Goal: Task Accomplishment & Management: Complete application form

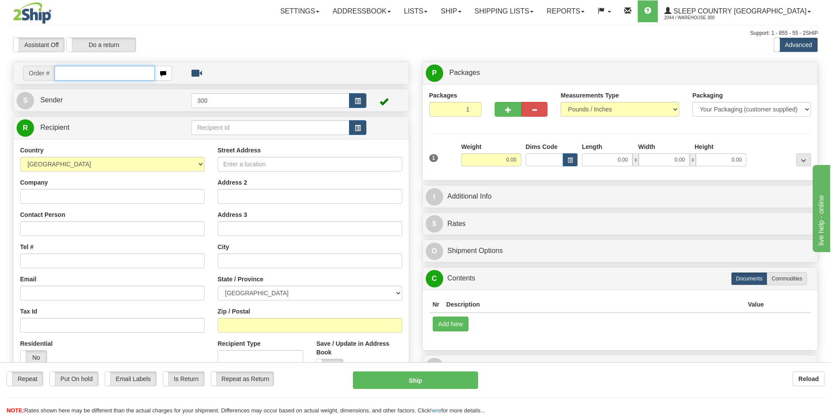
click at [106, 75] on input "text" at bounding box center [104, 73] width 100 height 15
type input "9002i128069"
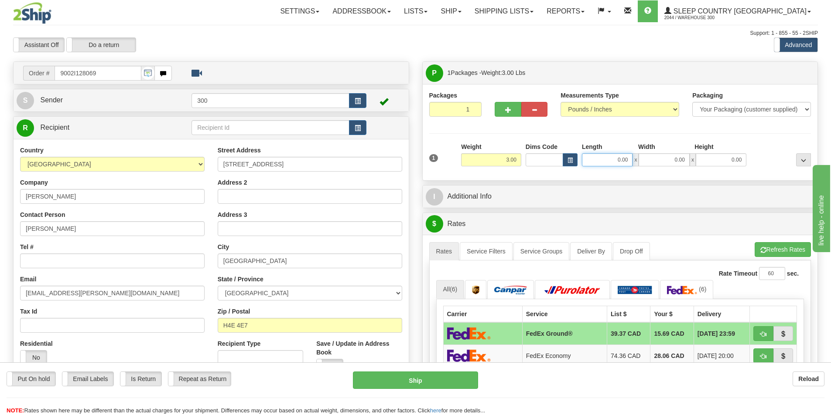
click at [620, 163] on input "0.00" at bounding box center [607, 159] width 51 height 13
type input "16.00"
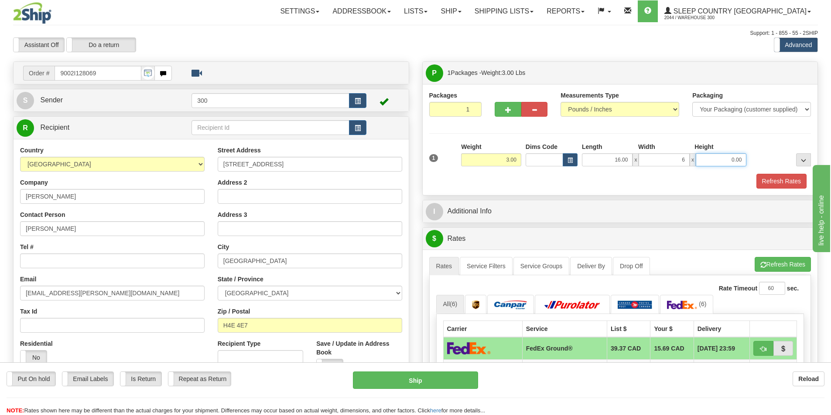
type input "6.00"
click at [782, 185] on button "Refresh Rates" at bounding box center [781, 181] width 50 height 15
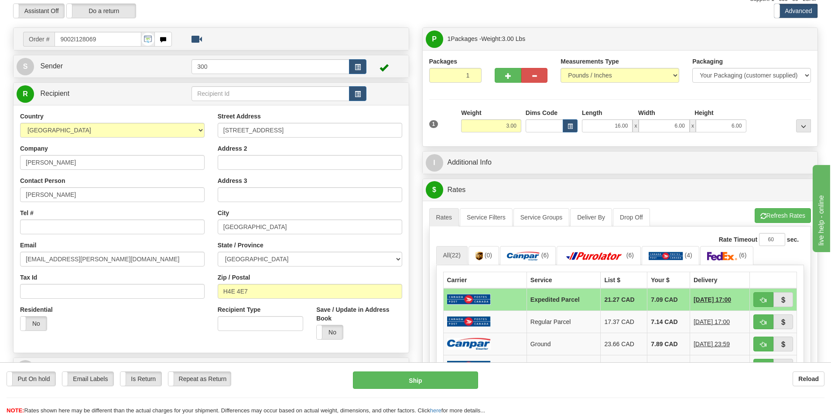
scroll to position [87, 0]
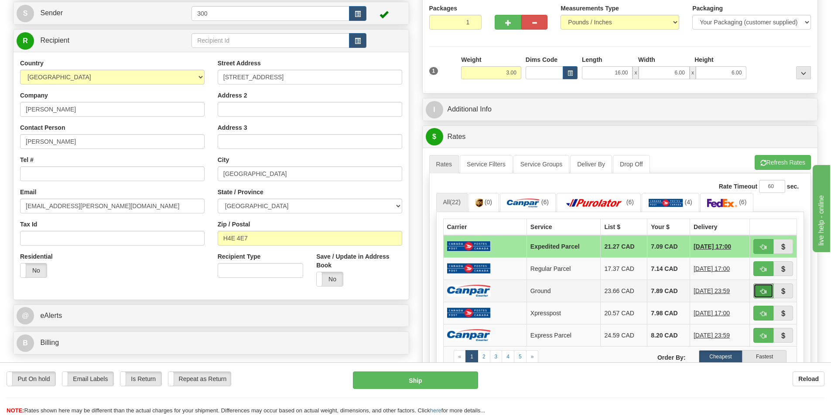
click at [766, 293] on button "button" at bounding box center [763, 291] width 20 height 15
type input "1"
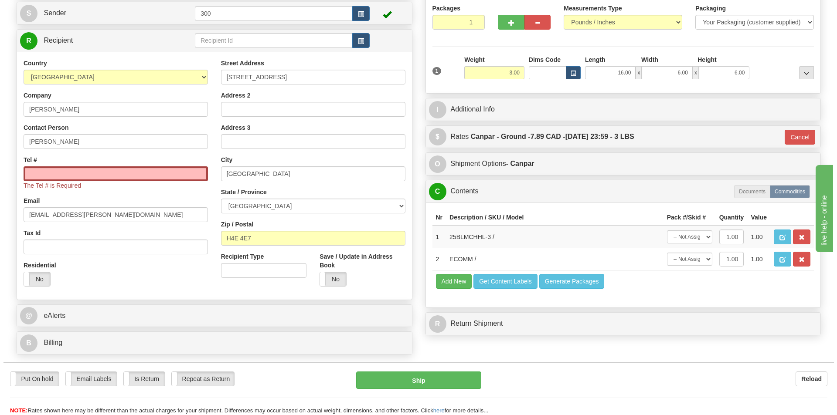
scroll to position [0, 0]
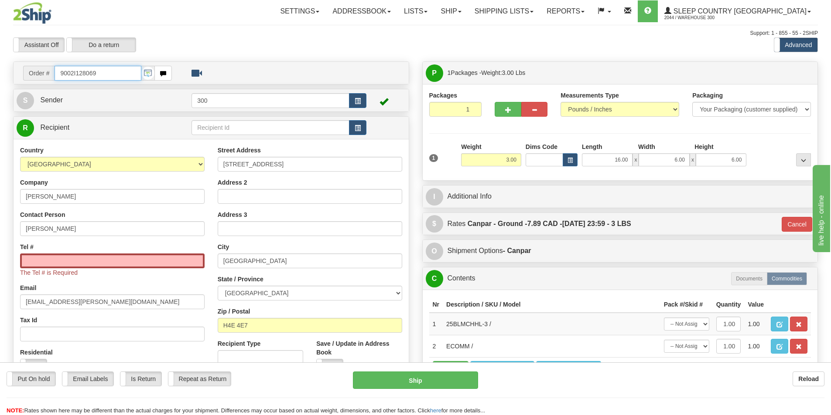
drag, startPoint x: 112, startPoint y: 77, endPoint x: 30, endPoint y: 70, distance: 82.3
click at [30, 70] on div "Order # 9002I128069" at bounding box center [97, 73] width 149 height 15
click at [157, 267] on input "Tel #" at bounding box center [112, 261] width 184 height 15
paste input "514 570-6575"
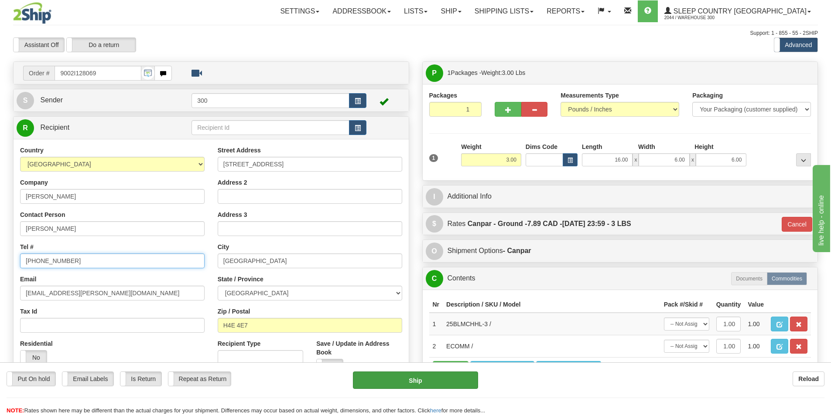
type input "514 570-6575"
click at [409, 385] on button "Ship" at bounding box center [415, 380] width 125 height 17
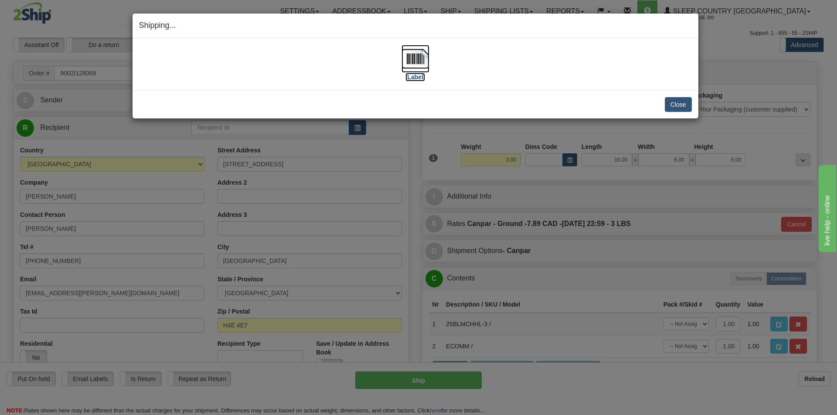
click at [419, 58] on img at bounding box center [416, 59] width 28 height 28
click at [675, 100] on button "Close" at bounding box center [678, 104] width 27 height 15
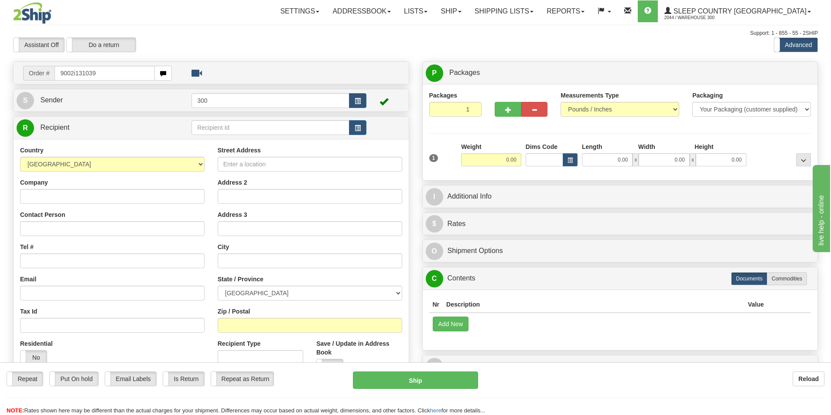
type input "9002i131039"
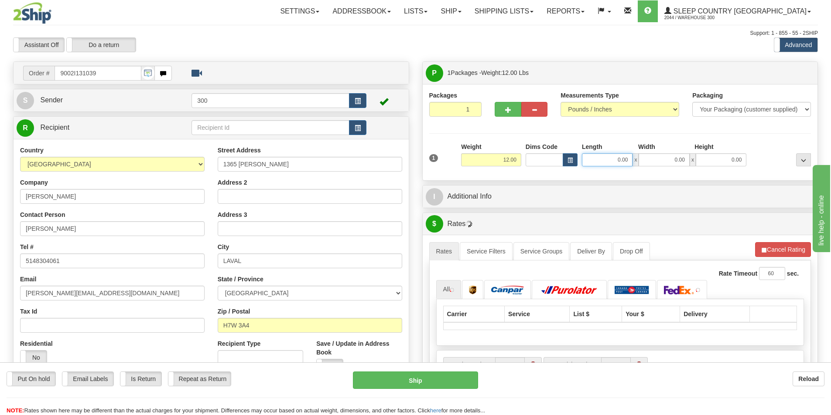
click at [624, 158] on input "0.00" at bounding box center [607, 159] width 51 height 13
type input "16.00"
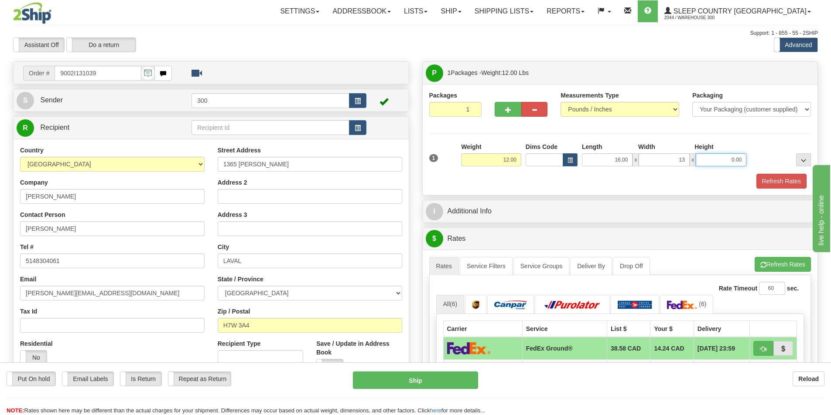
type input "13.00"
type input "8.00"
drag, startPoint x: 506, startPoint y: 41, endPoint x: 516, endPoint y: 54, distance: 16.5
click at [506, 41] on div "Assistant On Assistant Off Do a return Do a return Previous Next Standard Advan…" at bounding box center [415, 44] width 817 height 15
click at [756, 179] on button "Refresh Rates" at bounding box center [781, 181] width 50 height 15
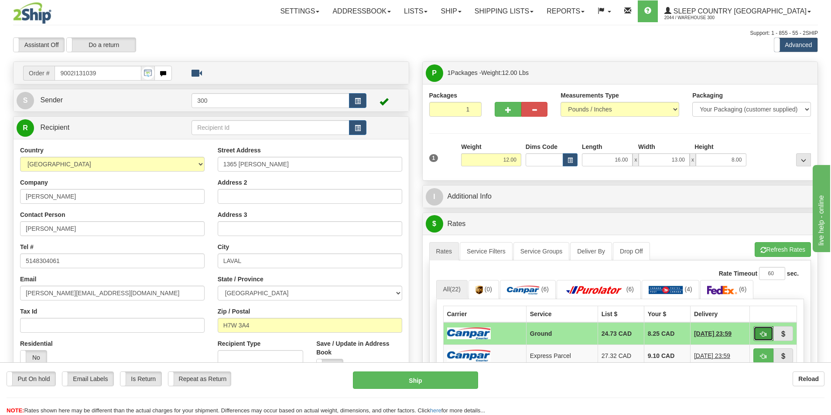
click at [769, 334] on button "button" at bounding box center [763, 334] width 20 height 15
type input "1"
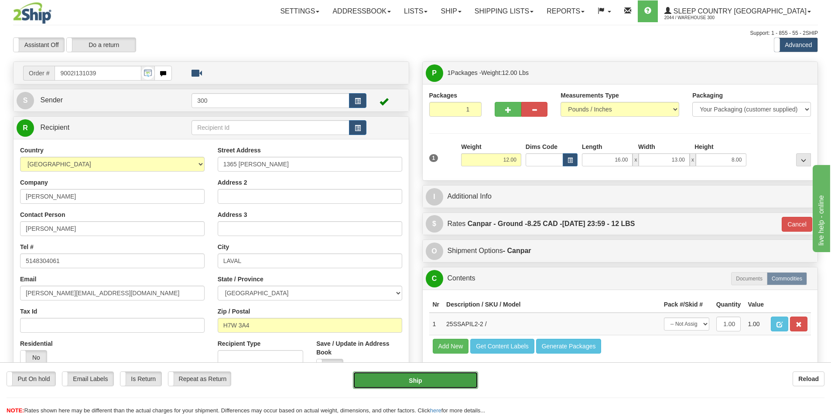
click at [446, 382] on button "Ship" at bounding box center [415, 380] width 125 height 17
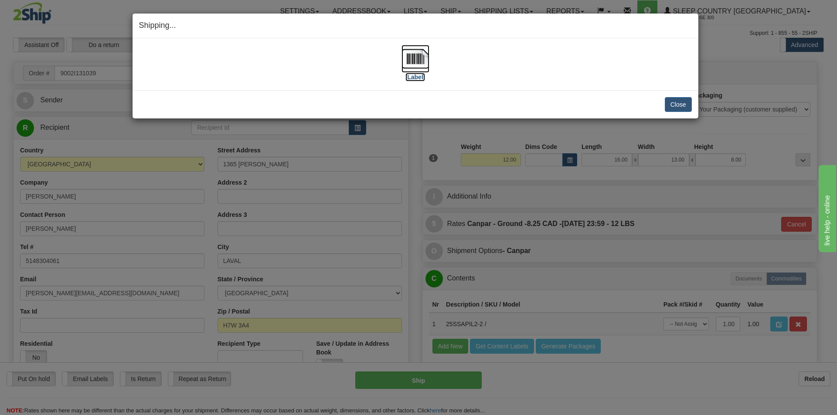
click at [422, 68] on img at bounding box center [416, 59] width 28 height 28
click at [681, 96] on div "Close Cancel Cancel Shipment and Quit Pickup Quit Pickup ONLY" at bounding box center [416, 104] width 566 height 28
click at [681, 103] on button "Close" at bounding box center [678, 104] width 27 height 15
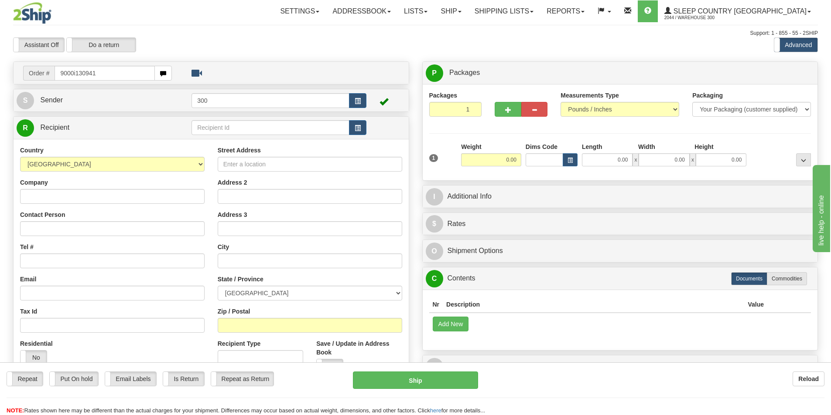
type input "9000i130941"
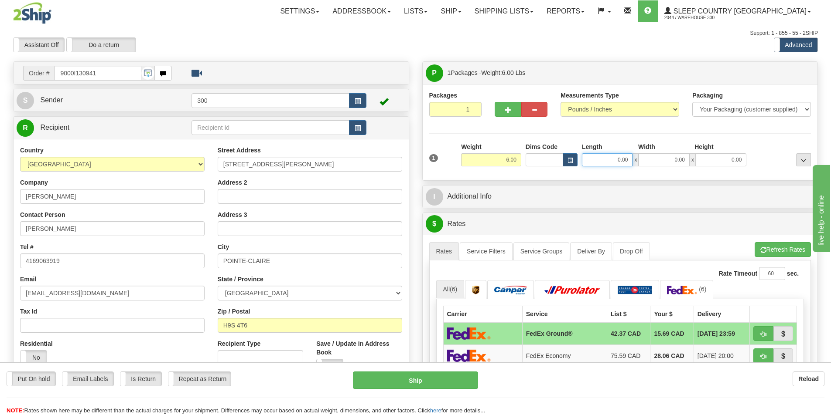
click at [593, 155] on input "0.00" at bounding box center [607, 159] width 51 height 13
type input "6.00"
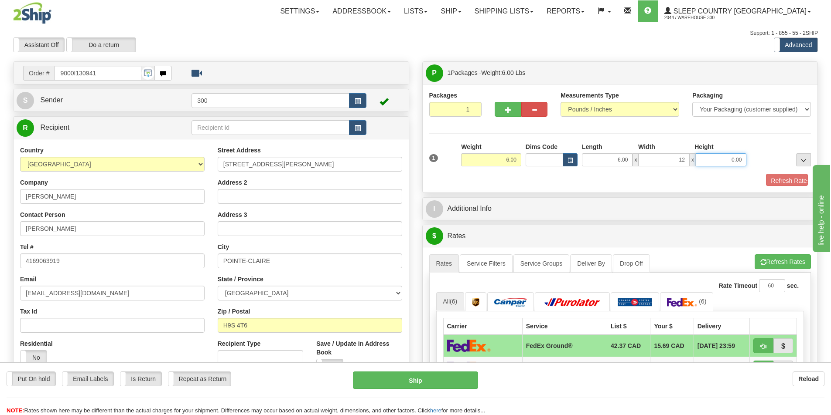
type input "12.00"
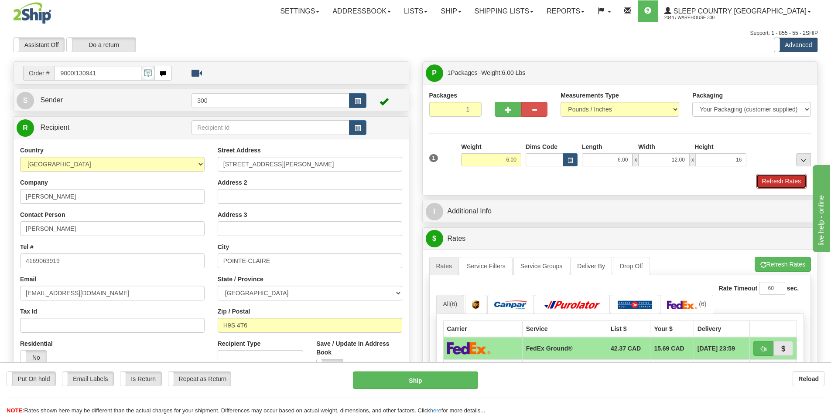
type input "16.00"
click at [768, 180] on button "Refresh Rates" at bounding box center [781, 181] width 50 height 15
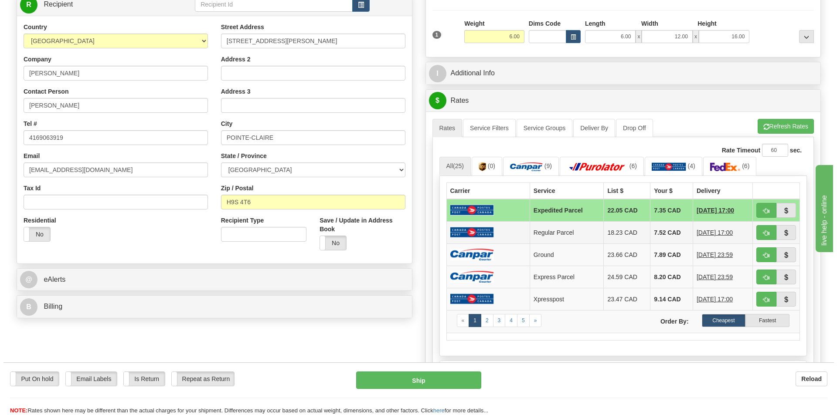
scroll to position [131, 0]
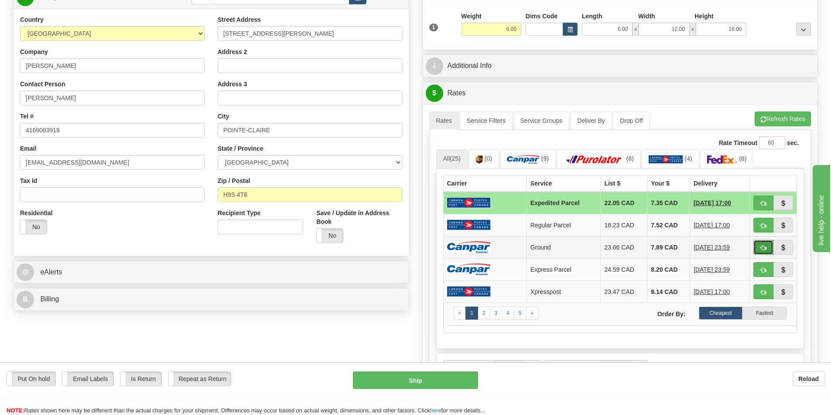
click at [760, 242] on button "button" at bounding box center [763, 247] width 20 height 15
type input "1"
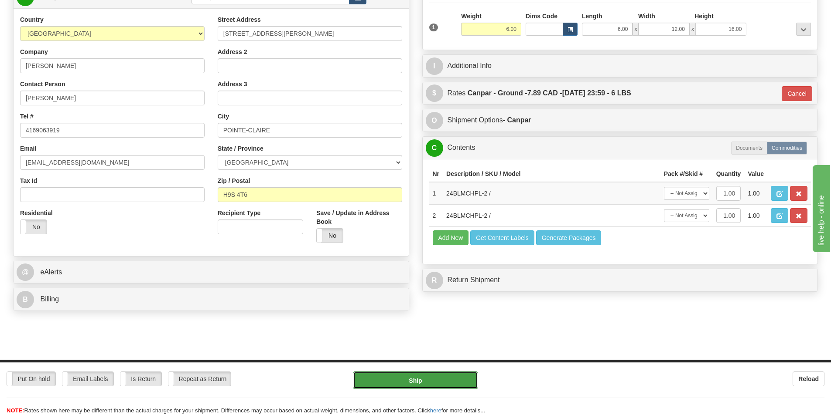
click at [456, 381] on button "Ship" at bounding box center [415, 380] width 125 height 17
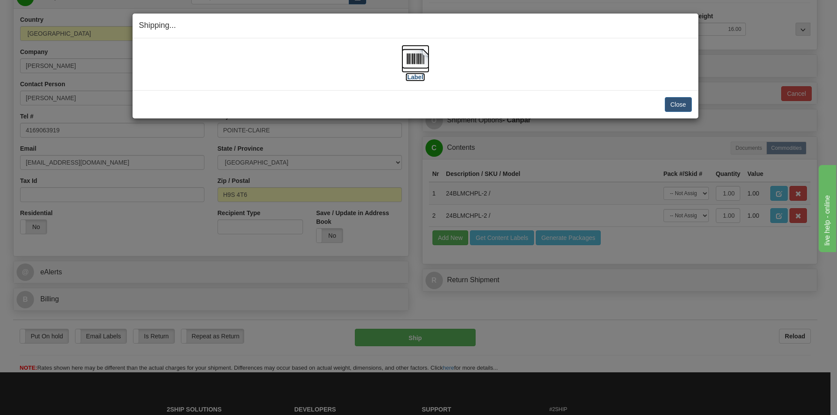
click at [419, 75] on label "[Label]" at bounding box center [415, 77] width 20 height 9
click at [679, 109] on button "Close" at bounding box center [678, 104] width 27 height 15
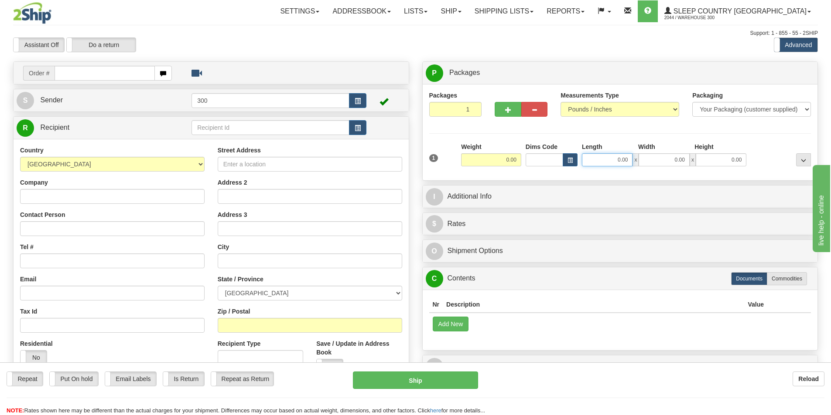
click at [607, 160] on input "0.00" at bounding box center [607, 159] width 51 height 13
type input "15.00"
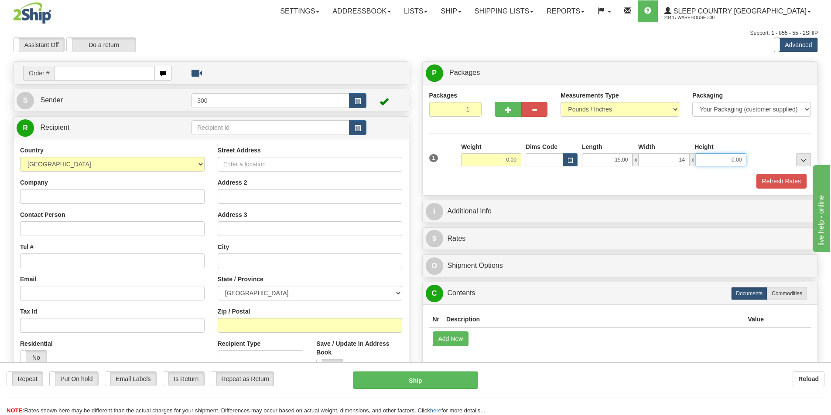
type input "14.00"
type input "7.00"
click at [121, 68] on input "text" at bounding box center [104, 73] width 100 height 15
type input "9007i112242"
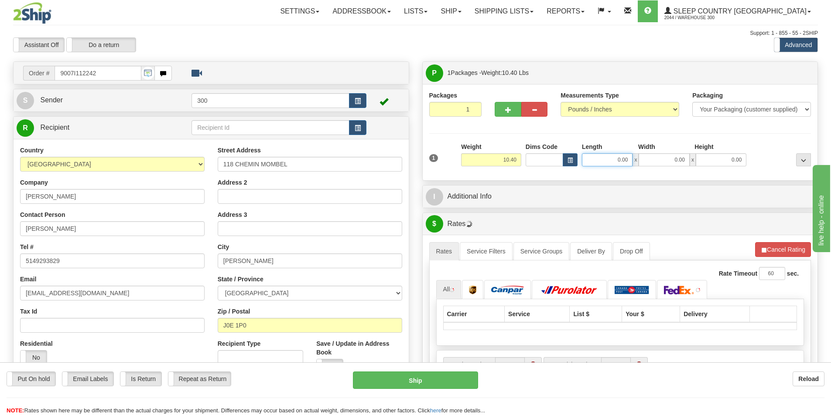
click at [597, 159] on input "0.00" at bounding box center [607, 159] width 51 height 13
type input "15.00"
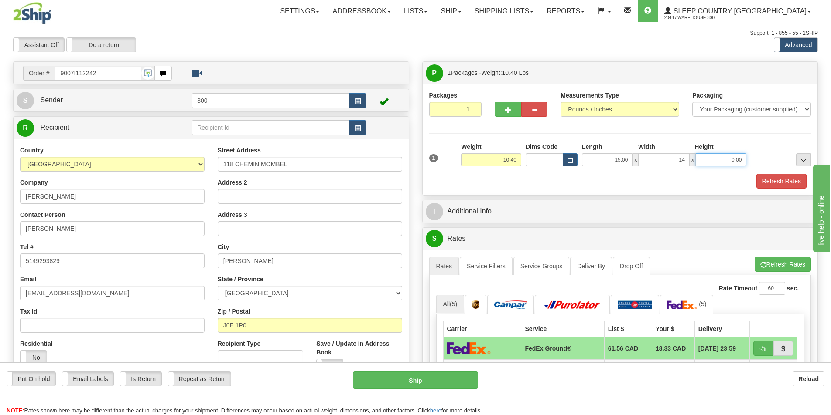
type input "14.00"
click at [756, 183] on button "Refresh Rates" at bounding box center [781, 181] width 50 height 15
type input "7.00"
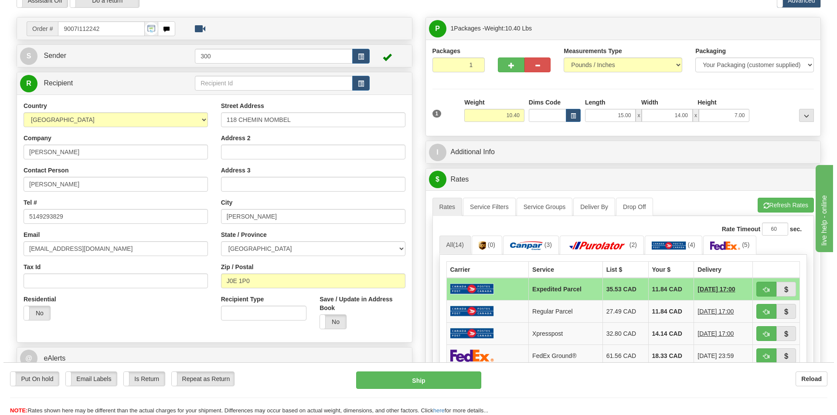
scroll to position [87, 0]
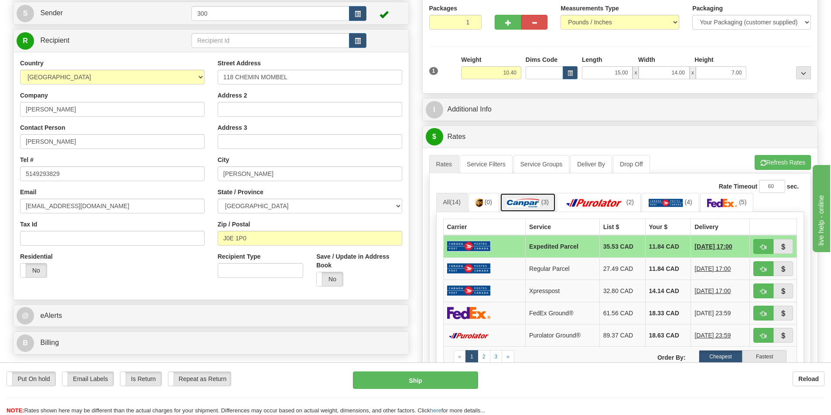
click at [522, 203] on img at bounding box center [523, 203] width 33 height 9
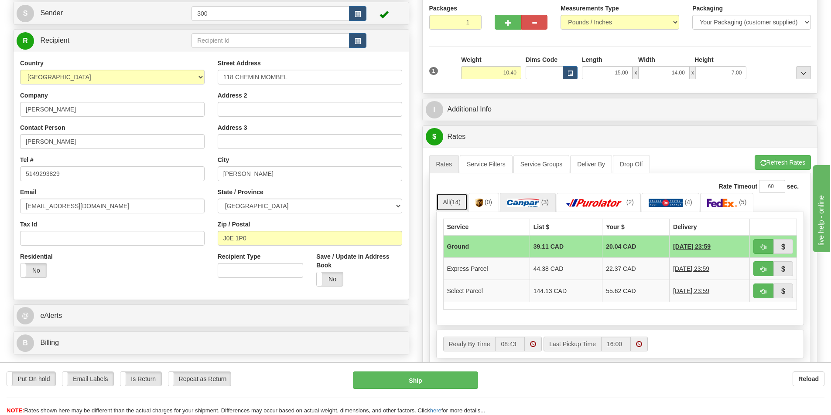
click at [453, 200] on span "(14)" at bounding box center [454, 202] width 11 height 7
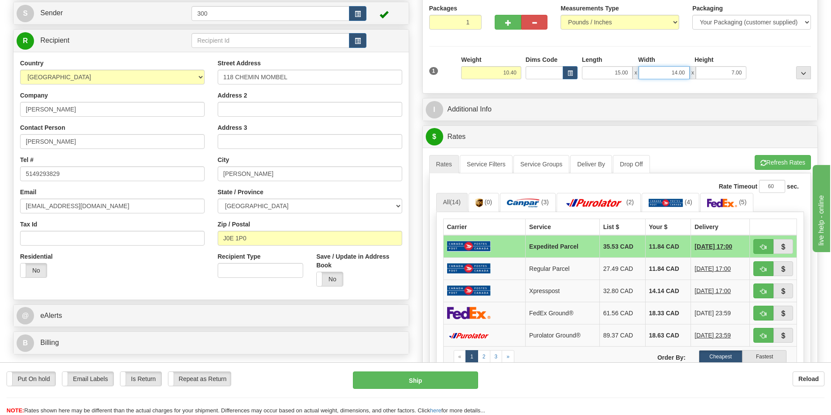
click at [660, 77] on input "14.00" at bounding box center [663, 72] width 51 height 13
type input "12.00"
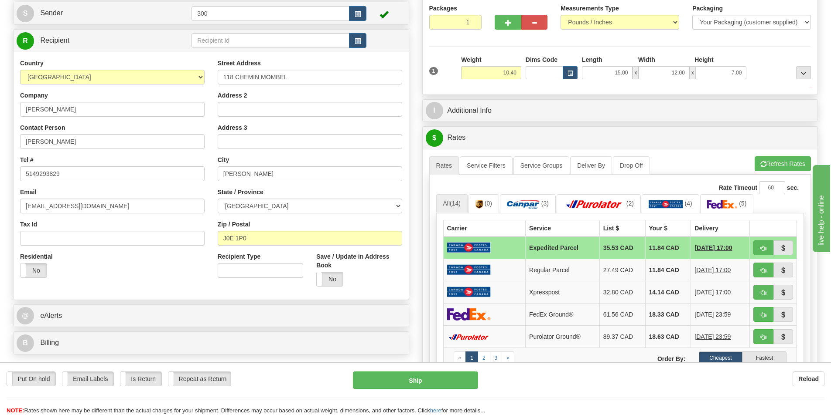
click at [708, 94] on div "P Packages 1 Packages - Weight: 10.40 Lbs Shipment Level Shipm. Package Level P…" at bounding box center [619, 307] width 409 height 667
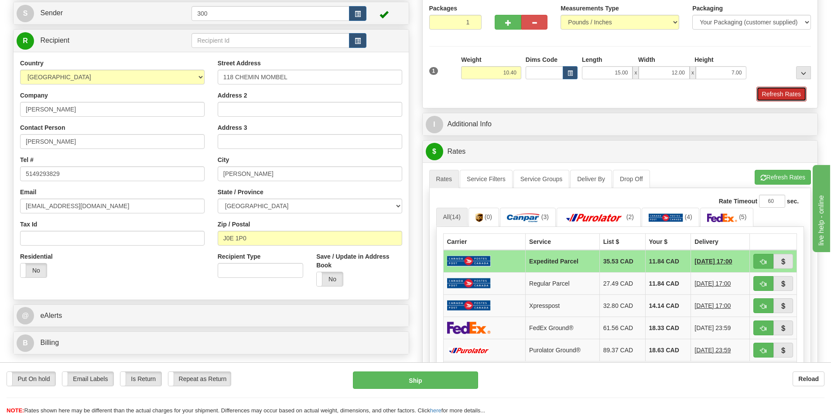
click at [768, 99] on button "Refresh Rates" at bounding box center [781, 94] width 50 height 15
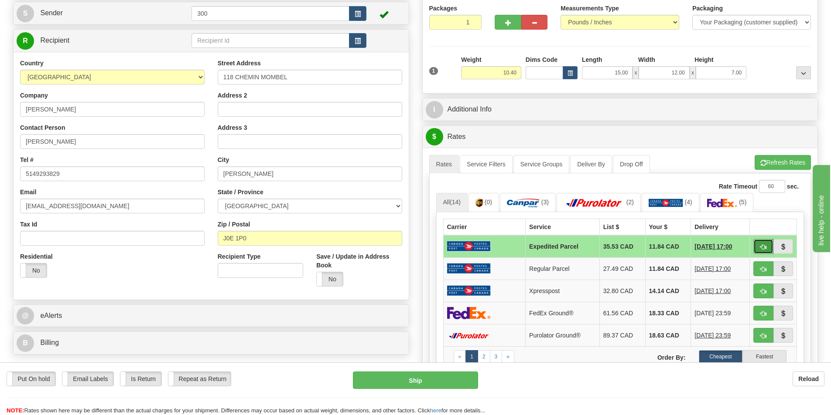
click at [761, 246] on span "button" at bounding box center [763, 248] width 6 height 6
type input "DOM.EP"
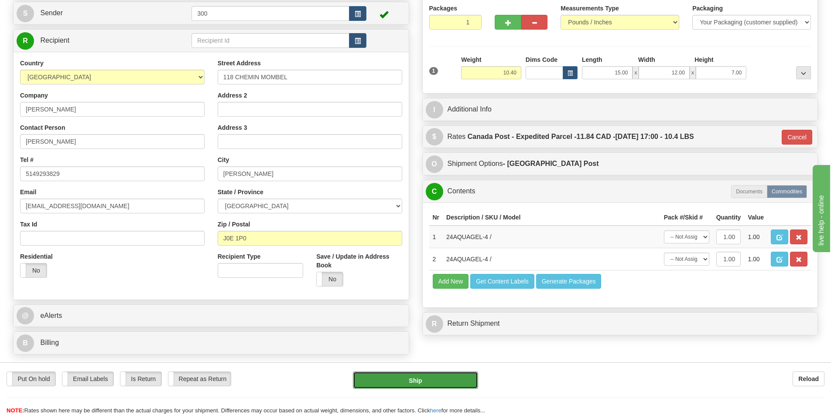
click at [468, 383] on button "Ship" at bounding box center [415, 380] width 125 height 17
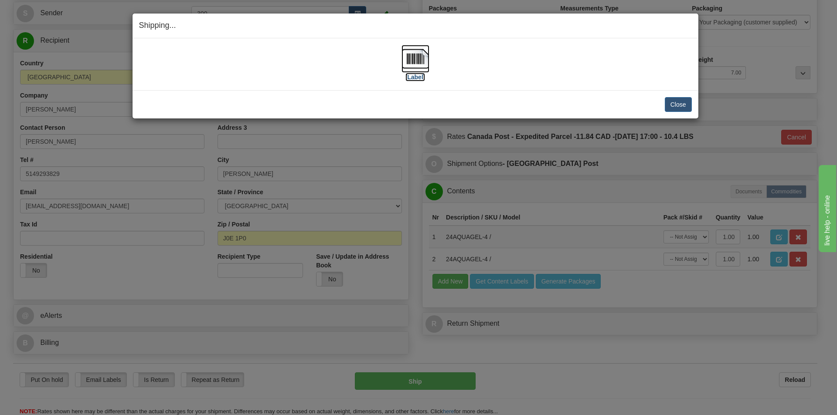
click at [408, 58] on img at bounding box center [416, 59] width 28 height 28
click at [689, 98] on button "Close" at bounding box center [678, 104] width 27 height 15
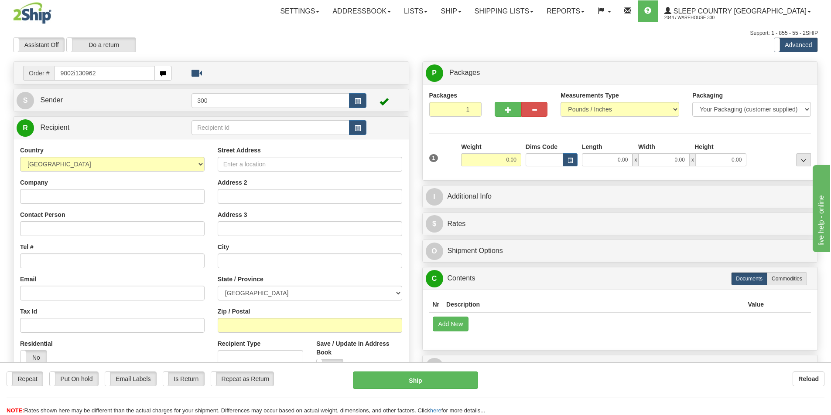
type input "9002i130962"
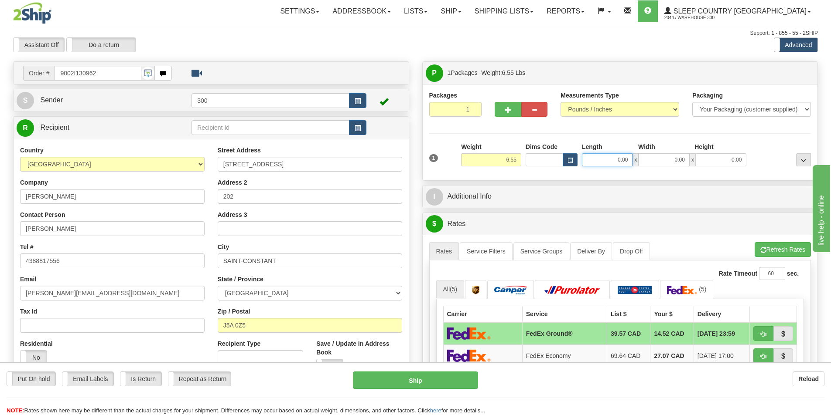
click at [611, 161] on input "0.00" at bounding box center [607, 159] width 51 height 13
type input "12.00"
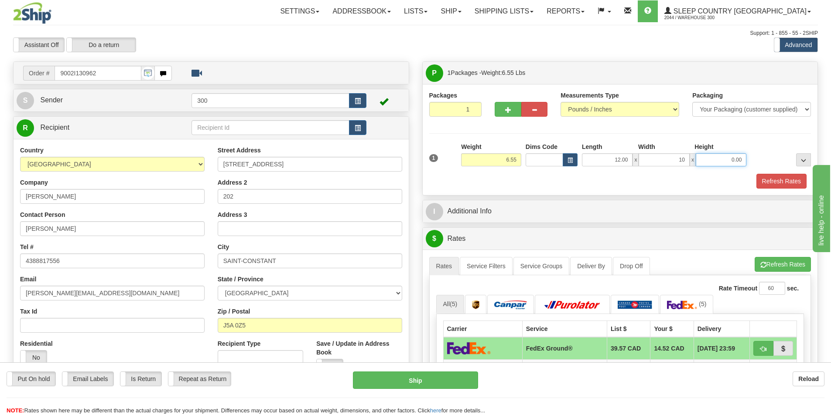
type input "10.00"
type input "3.00"
click at [778, 187] on button "Refresh Rates" at bounding box center [781, 181] width 50 height 15
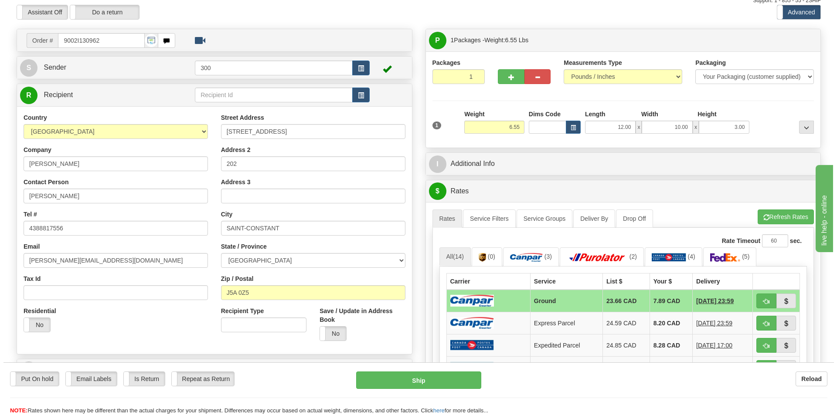
scroll to position [87, 0]
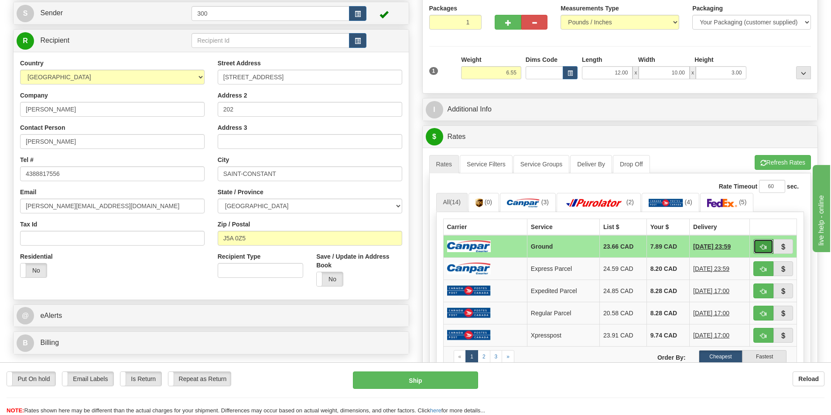
click at [763, 245] on span "button" at bounding box center [763, 248] width 6 height 6
type input "1"
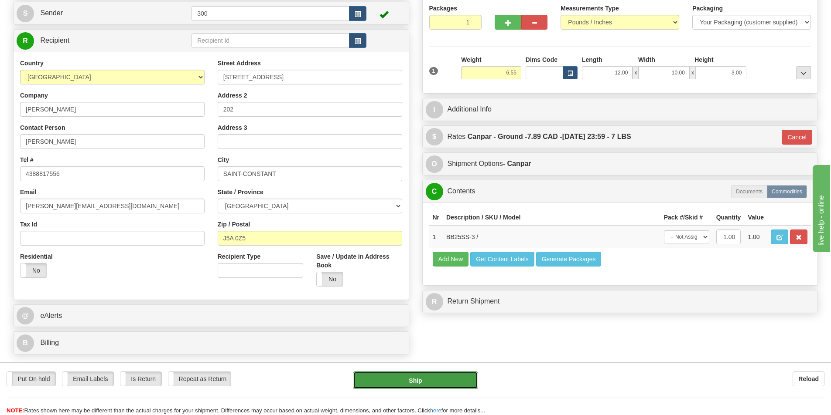
click at [433, 374] on button "Ship" at bounding box center [415, 380] width 125 height 17
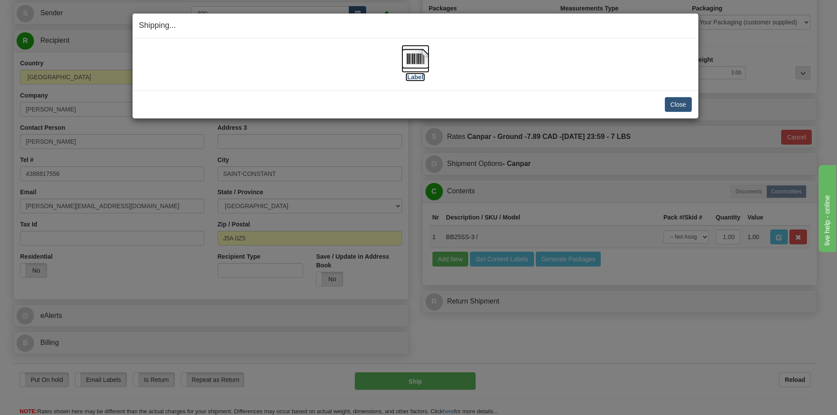
click at [417, 69] on img at bounding box center [416, 59] width 28 height 28
click at [677, 107] on button "Close" at bounding box center [678, 104] width 27 height 15
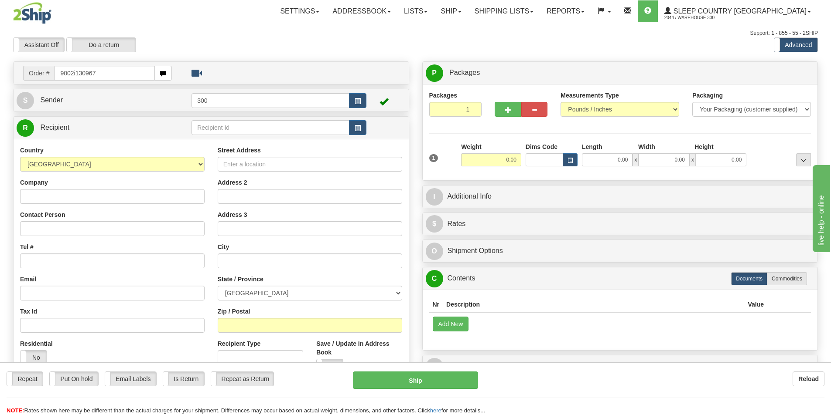
type input "9002i130967"
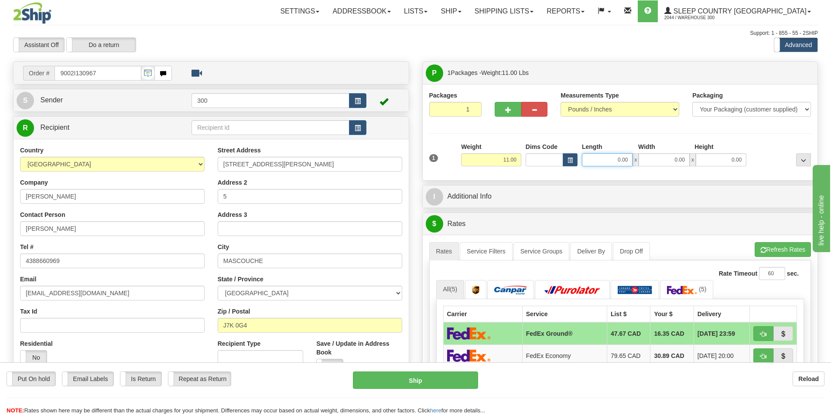
click at [628, 164] on input "0.00" at bounding box center [607, 159] width 51 height 13
type input "19.00"
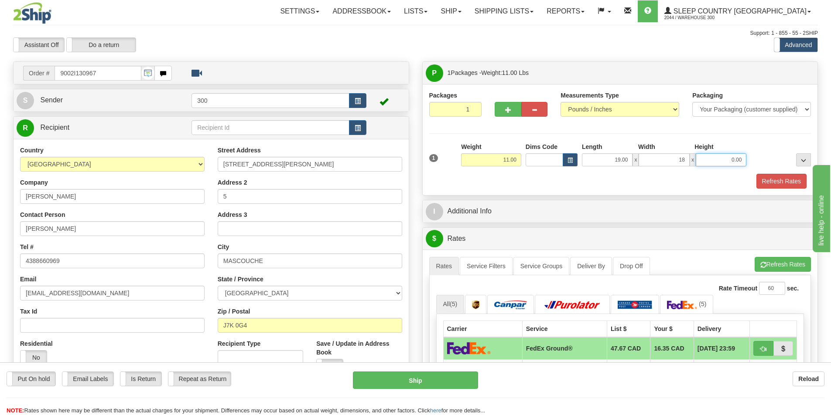
type input "18.00"
type input "8.00"
click at [778, 180] on button "Refresh Rates" at bounding box center [781, 181] width 50 height 15
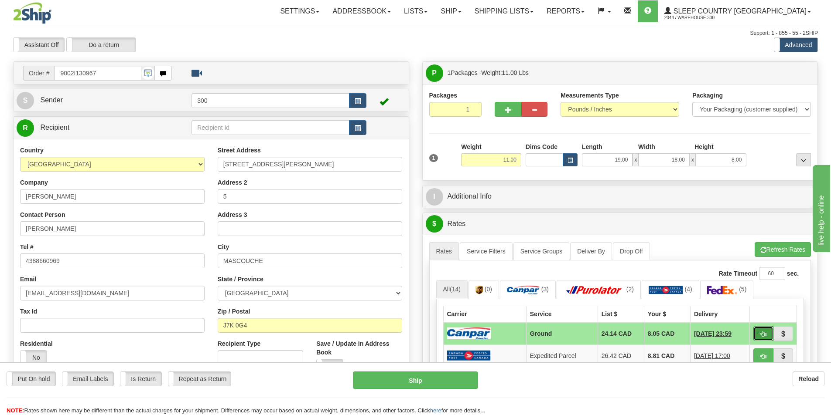
click at [767, 329] on button "button" at bounding box center [763, 334] width 20 height 15
type input "1"
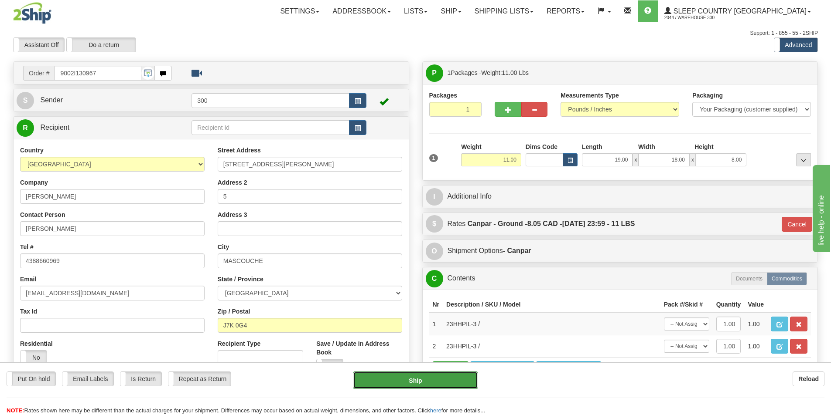
click at [464, 380] on button "Ship" at bounding box center [415, 380] width 125 height 17
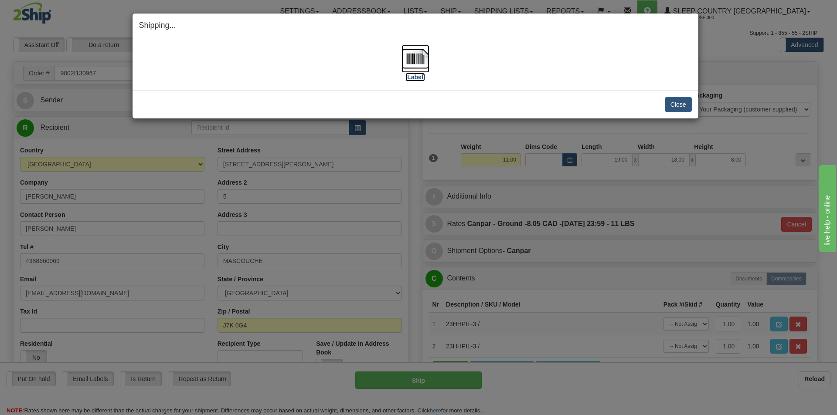
click at [422, 78] on label "[Label]" at bounding box center [415, 77] width 20 height 9
click at [685, 98] on button "Close" at bounding box center [678, 104] width 27 height 15
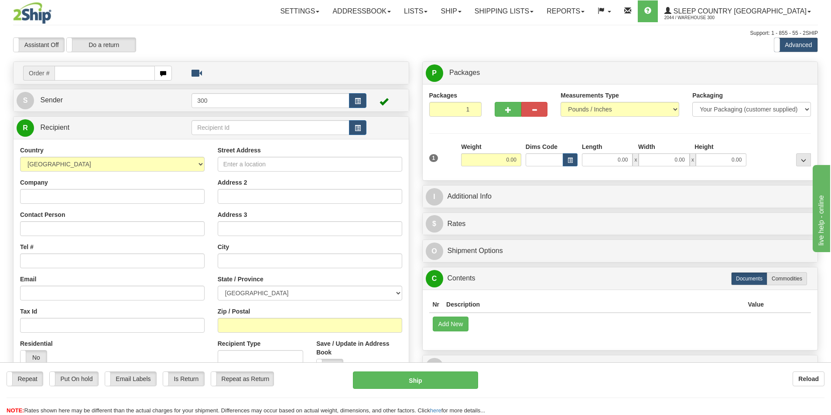
drag, startPoint x: 0, startPoint y: 0, endPoint x: 651, endPoint y: 38, distance: 652.0
click at [651, 38] on div "Assistant On Assistant Off Do a return Do a return Previous Next Standard Advan…" at bounding box center [415, 44] width 817 height 15
click at [97, 76] on input "text" at bounding box center [104, 73] width 100 height 15
type input "9002i130988"
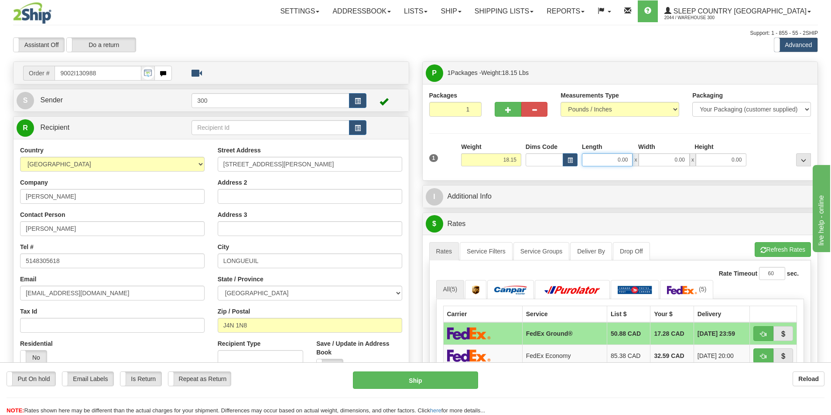
click at [612, 162] on input "0.00" at bounding box center [607, 159] width 51 height 13
type input "11.00"
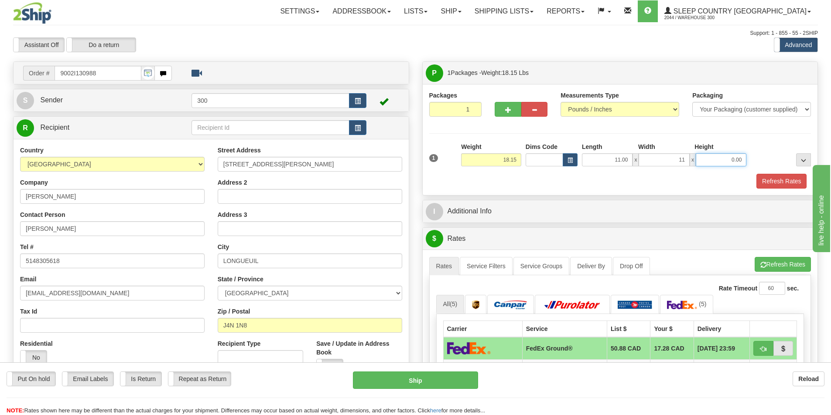
type input "11.00"
type input "20.00"
click at [759, 184] on button "Refresh Rates" at bounding box center [781, 181] width 50 height 15
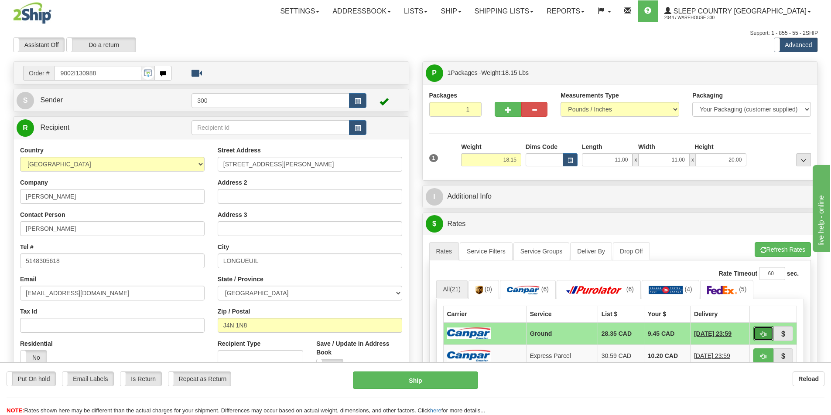
click at [766, 331] on button "button" at bounding box center [763, 334] width 20 height 15
type input "1"
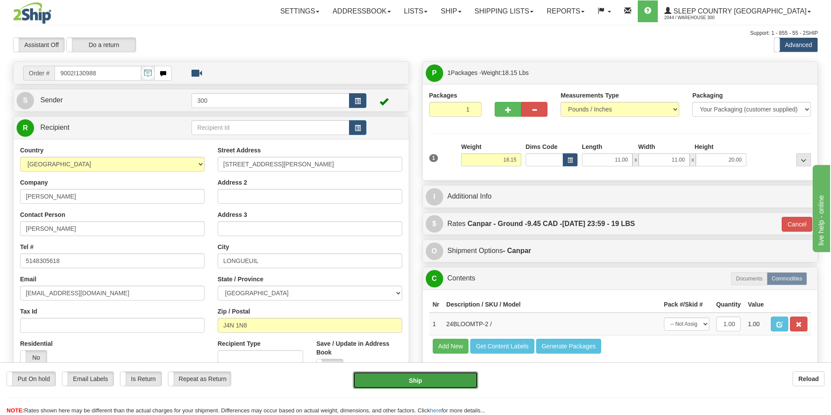
click at [449, 377] on button "Ship" at bounding box center [415, 380] width 125 height 17
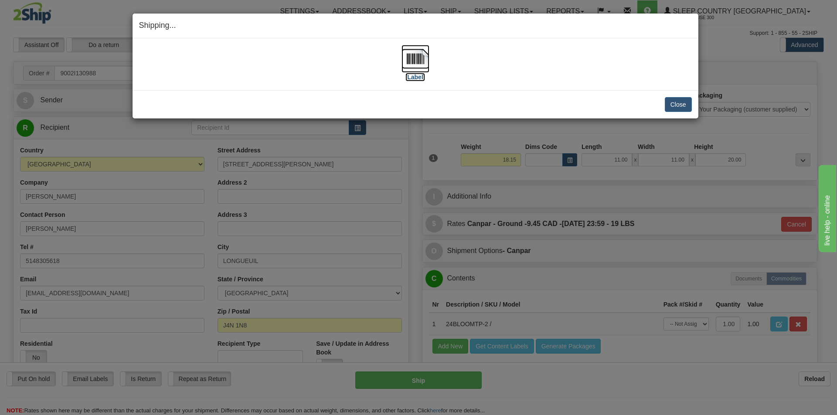
click at [417, 59] on img at bounding box center [416, 59] width 28 height 28
click at [683, 108] on button "Close" at bounding box center [678, 104] width 27 height 15
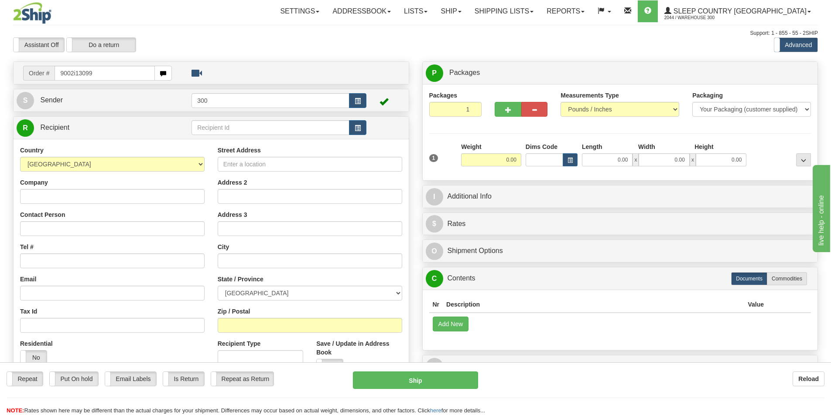
type input "9002i130991"
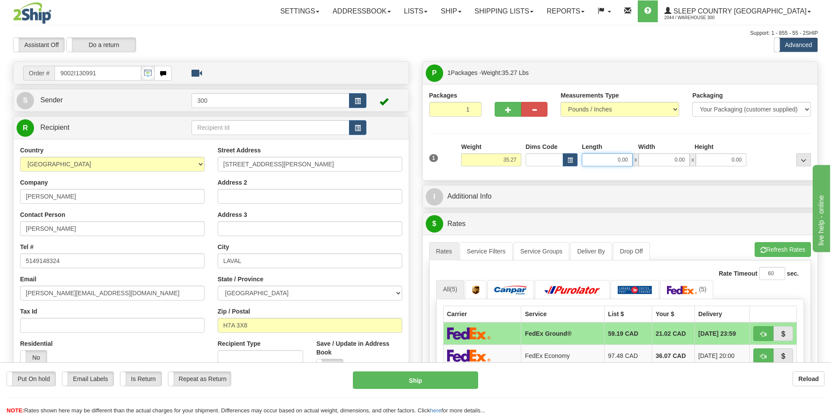
click at [610, 160] on input "0.00" at bounding box center [607, 159] width 51 height 13
type input "62.00"
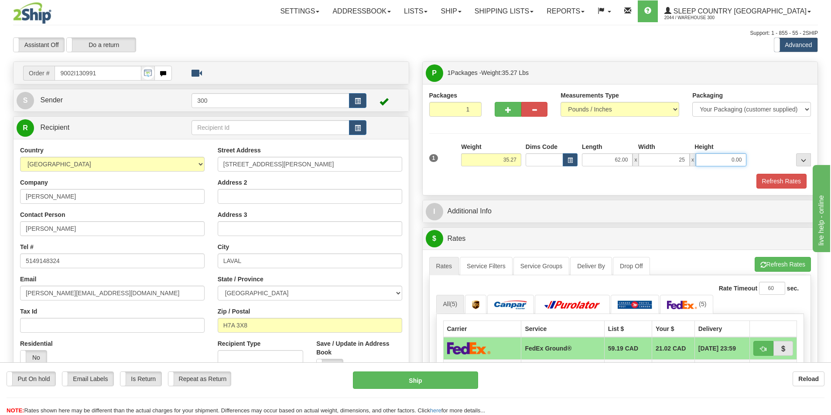
type input "25.00"
type input "4.00"
click at [759, 181] on button "Refresh Rates" at bounding box center [781, 181] width 50 height 15
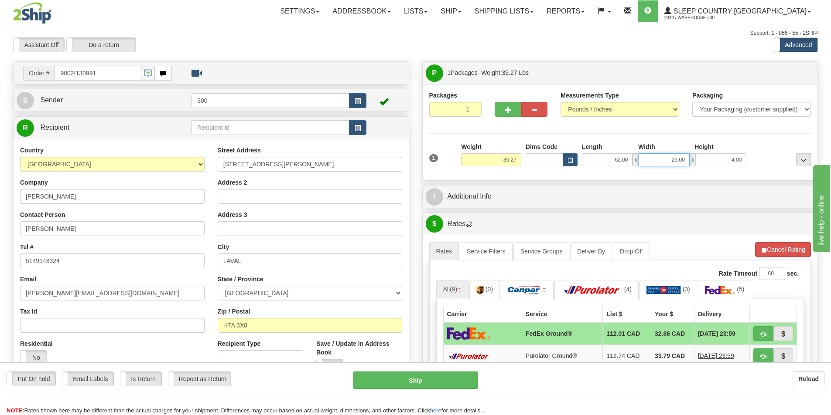
click at [669, 161] on input "25.00" at bounding box center [663, 159] width 51 height 13
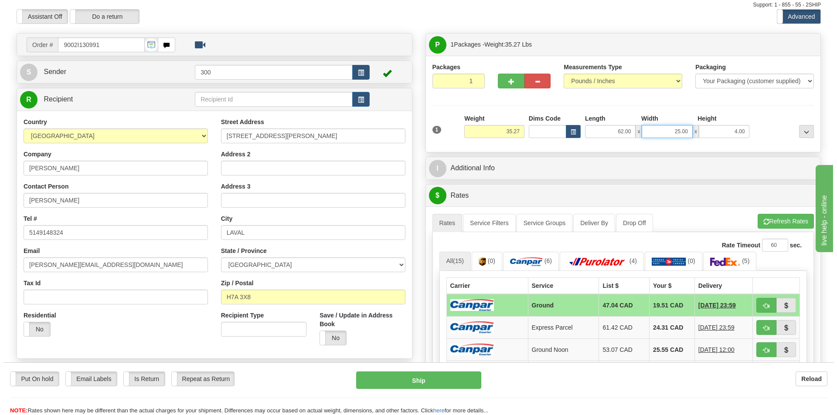
scroll to position [44, 0]
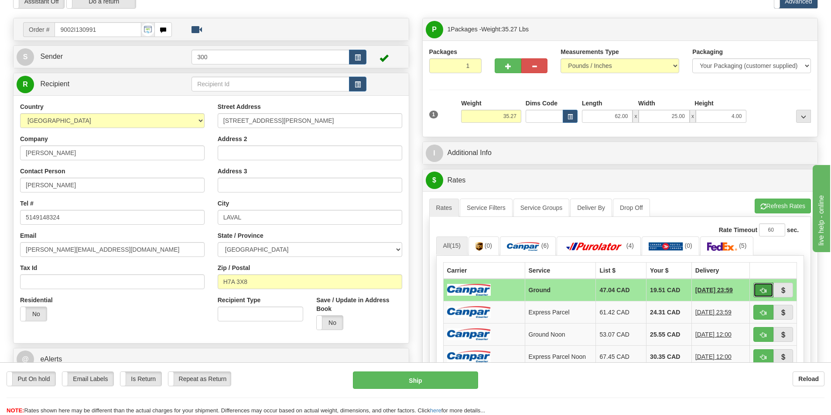
click at [764, 294] on span "button" at bounding box center [763, 291] width 6 height 6
type input "1"
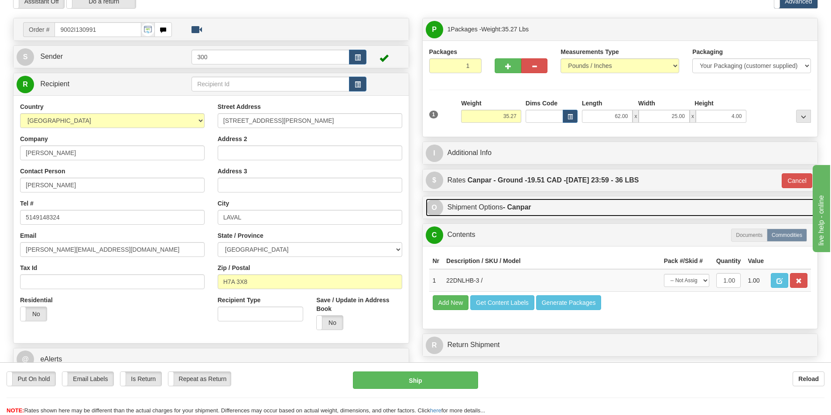
click at [510, 208] on strong "- Canpar" at bounding box center [517, 207] width 28 height 7
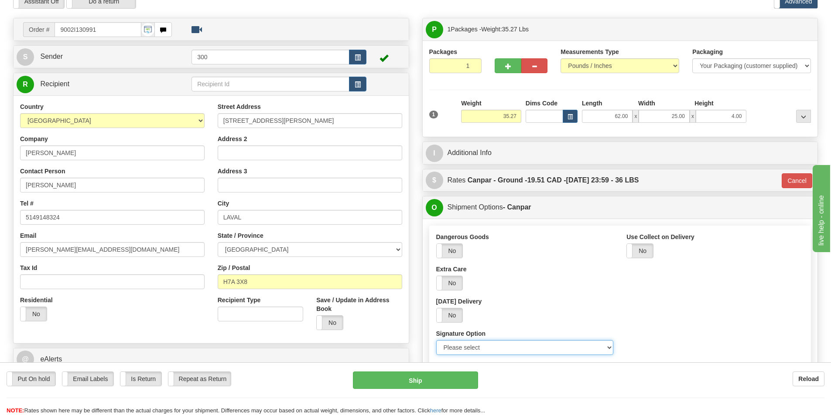
click at [525, 352] on select "Please select No Signature Required Signature Required Adult Signature" at bounding box center [524, 347] width 177 height 15
select select "2"
click at [436, 340] on select "Please select No Signature Required Signature Required Adult Signature" at bounding box center [524, 347] width 177 height 15
click at [445, 385] on button "Ship" at bounding box center [415, 380] width 125 height 17
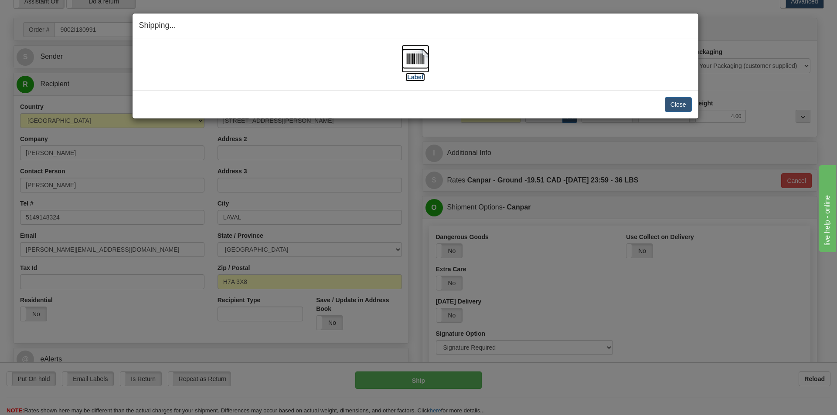
click at [411, 69] on img at bounding box center [416, 59] width 28 height 28
click at [674, 96] on div "Close Cancel Cancel Shipment and Quit Pickup Quit Pickup ONLY" at bounding box center [416, 104] width 566 height 28
click at [674, 100] on button "Close" at bounding box center [678, 104] width 27 height 15
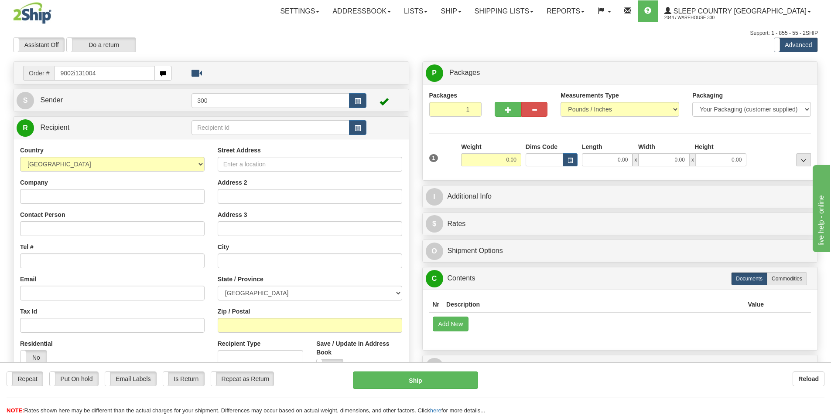
type input "9002i131004"
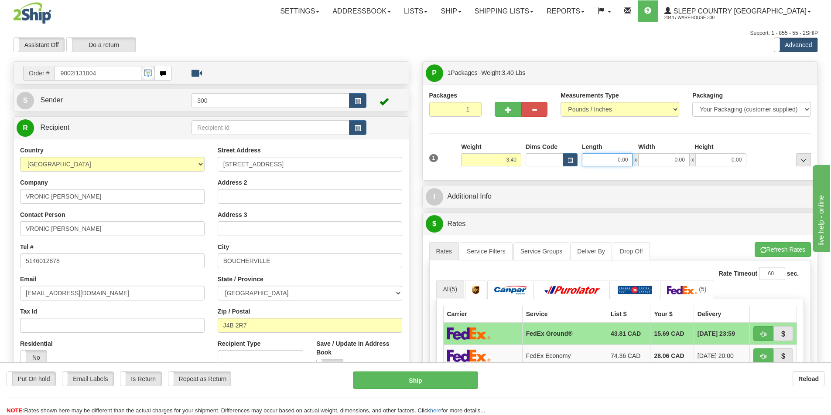
click at [619, 157] on input "0.00" at bounding box center [607, 159] width 51 height 13
type input "11.00"
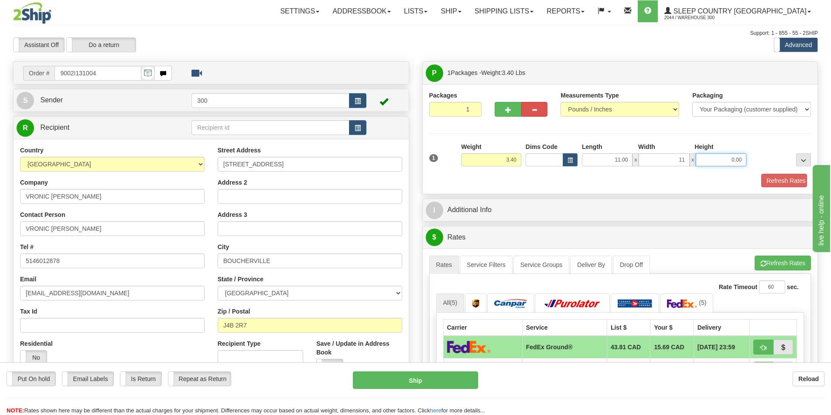
type input "11.00"
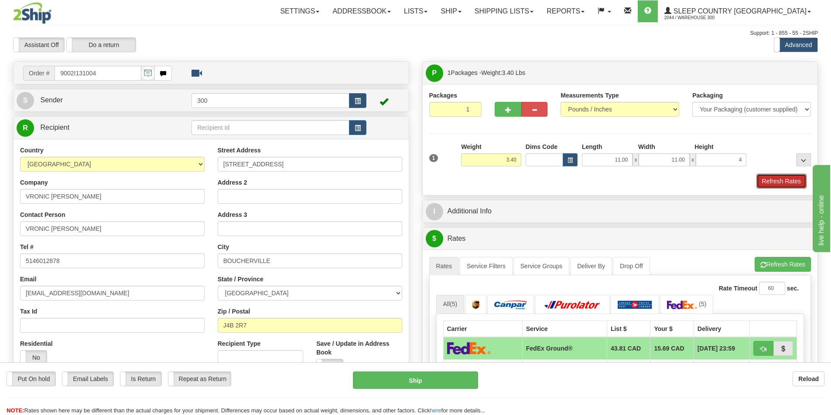
type input "4.00"
click at [773, 182] on button "Refresh Rates" at bounding box center [781, 181] width 50 height 15
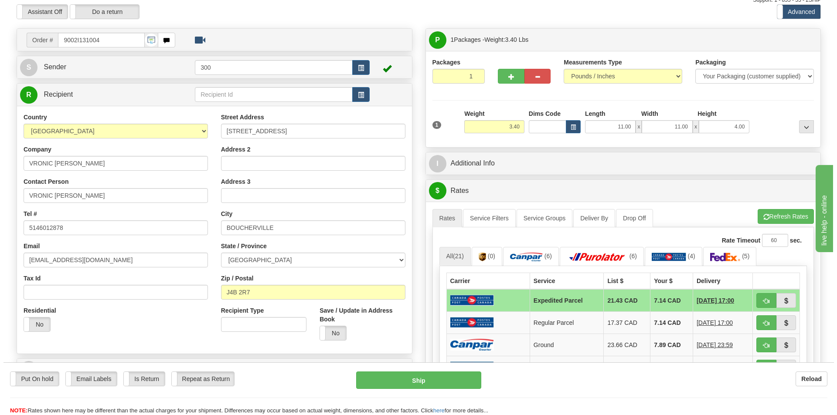
scroll to position [87, 0]
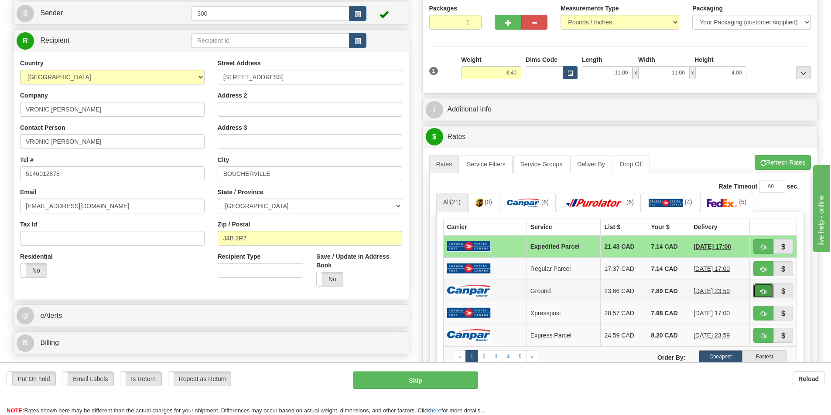
click at [761, 291] on span "button" at bounding box center [763, 292] width 6 height 6
type input "1"
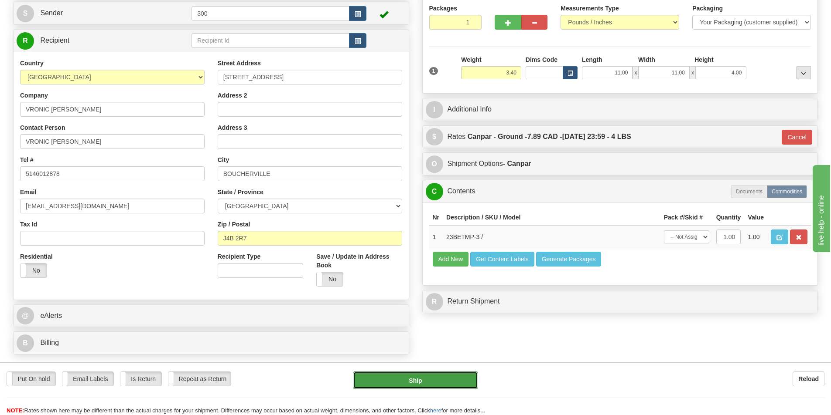
click at [464, 383] on button "Ship" at bounding box center [415, 380] width 125 height 17
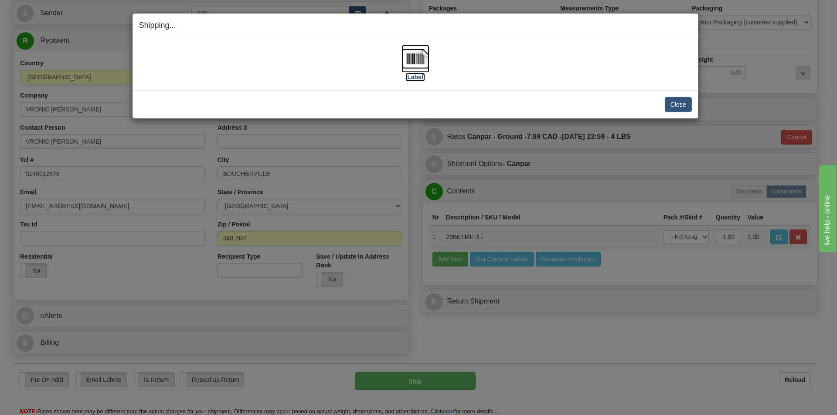
click at [417, 68] on img at bounding box center [416, 59] width 28 height 28
click at [691, 104] on button "Close" at bounding box center [678, 104] width 27 height 15
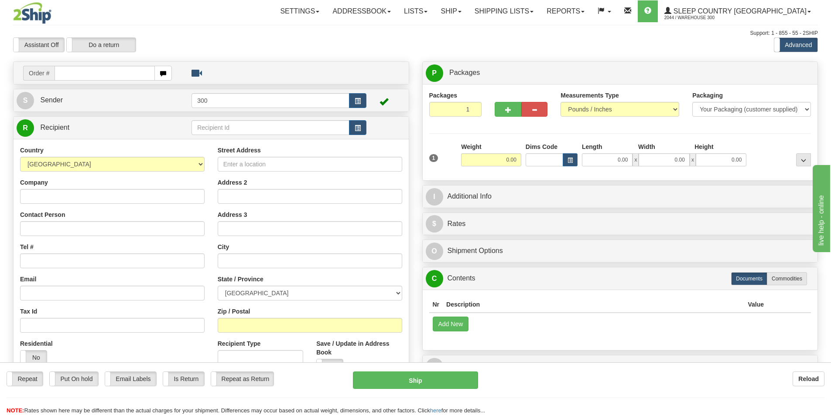
click at [91, 69] on input "text" at bounding box center [104, 73] width 100 height 15
type input "9002i131014"
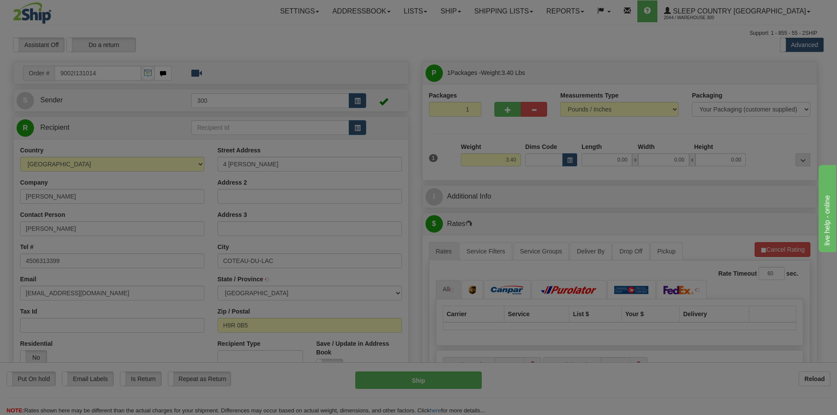
type input "POINTE-CLAIRE"
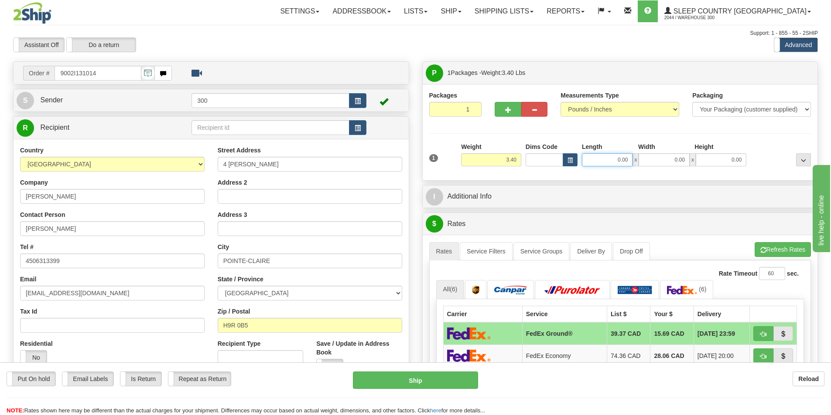
click at [621, 163] on input "0.00" at bounding box center [607, 159] width 51 height 13
type input "11.00"
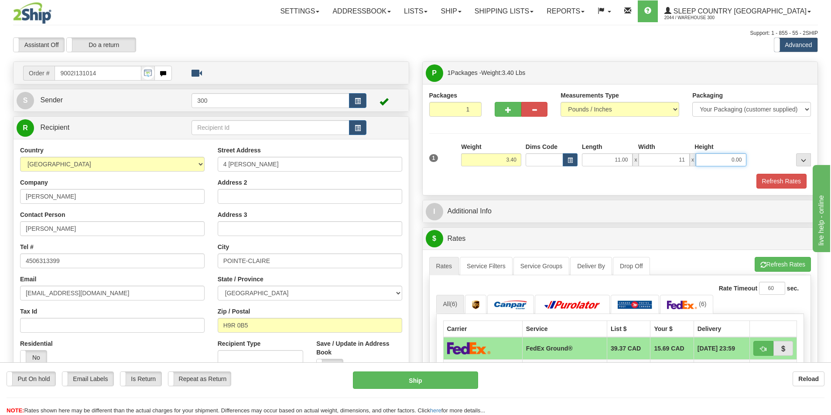
type input "11.00"
type input "4.00"
click at [764, 179] on button "Refresh Rates" at bounding box center [781, 181] width 50 height 15
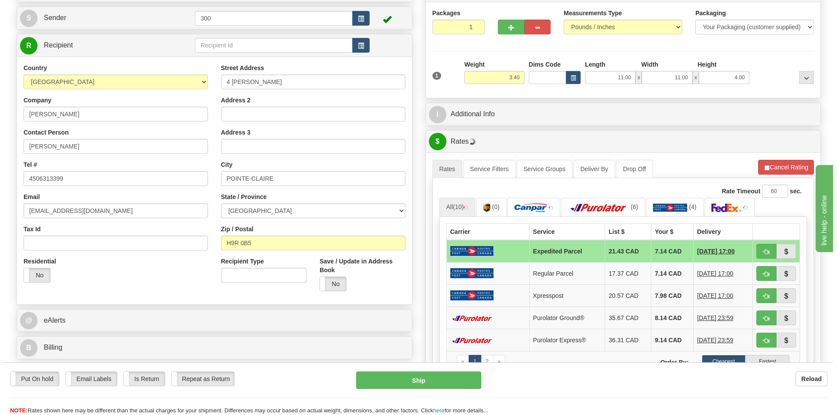
scroll to position [87, 0]
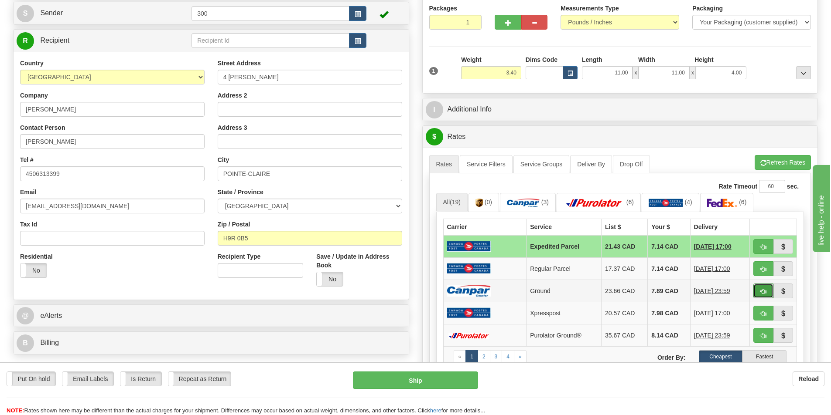
click at [758, 290] on button "button" at bounding box center [763, 291] width 20 height 15
type input "1"
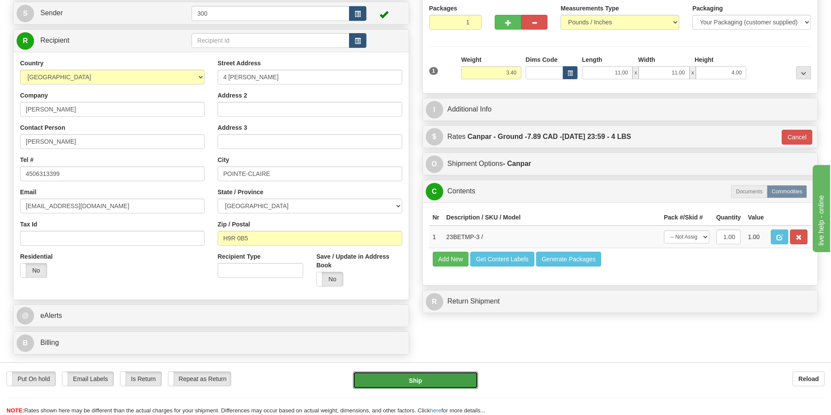
click at [456, 378] on button "Ship" at bounding box center [415, 380] width 125 height 17
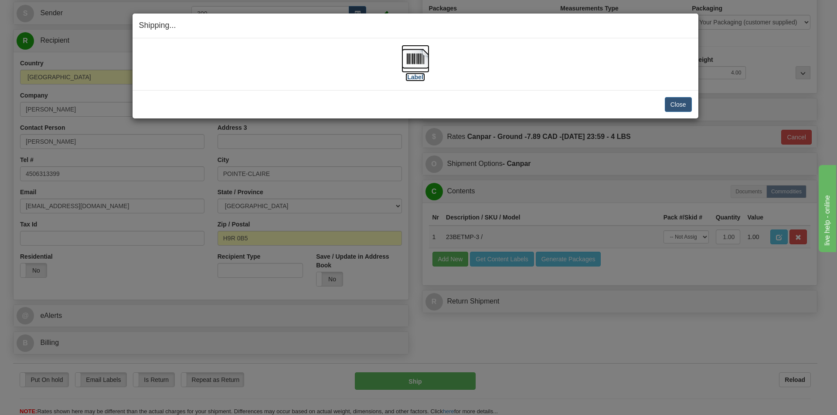
click at [426, 64] on img at bounding box center [416, 59] width 28 height 28
click at [689, 106] on button "Close" at bounding box center [678, 104] width 27 height 15
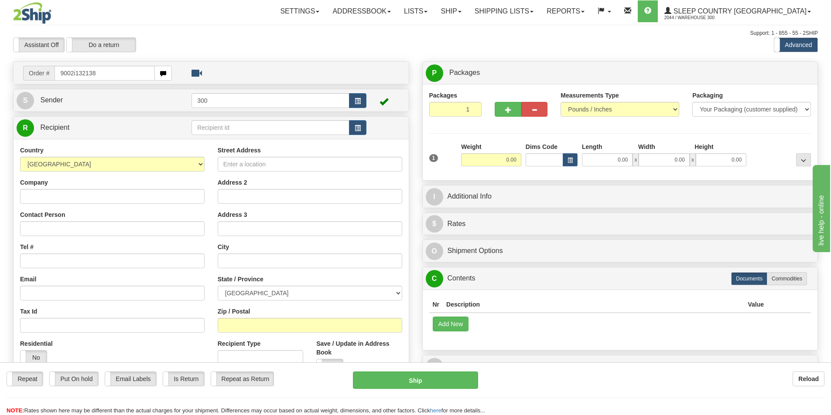
type input "9002i132138"
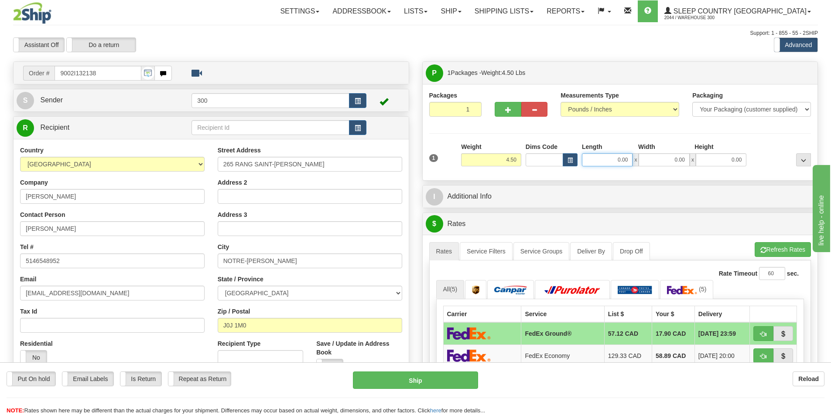
click at [608, 165] on input "0.00" at bounding box center [607, 159] width 51 height 13
type input "13.00"
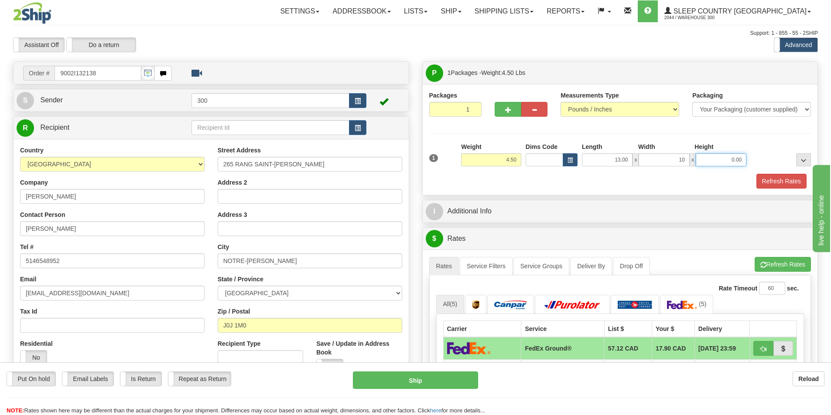
type input "10.00"
type input "3.00"
click at [786, 186] on button "Refresh Rates" at bounding box center [781, 181] width 50 height 15
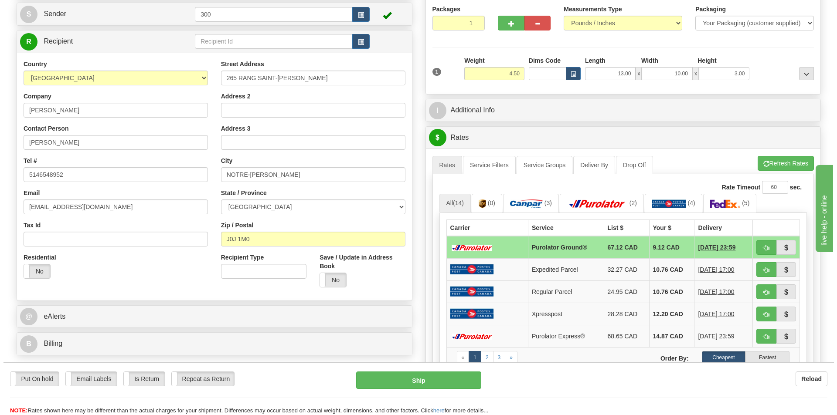
scroll to position [87, 0]
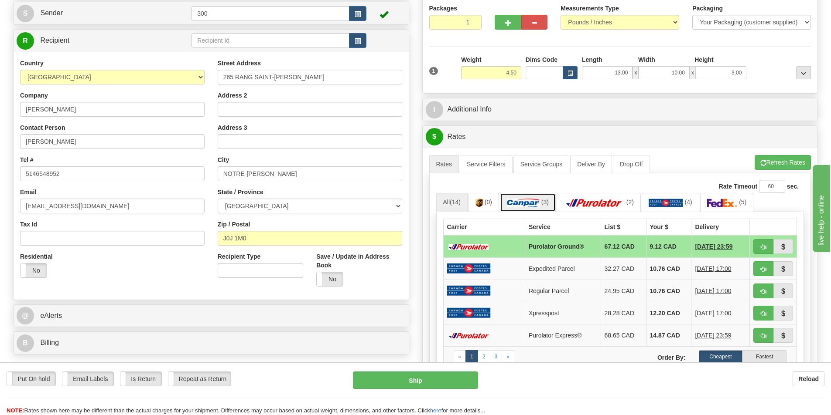
click at [542, 203] on link "(3)" at bounding box center [528, 202] width 56 height 19
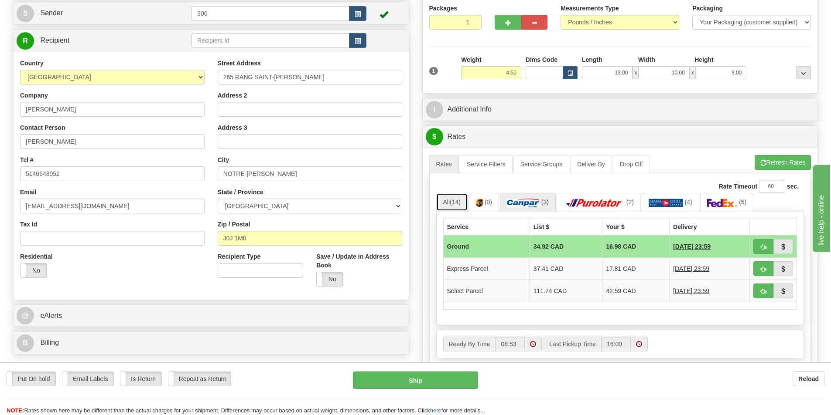
click at [454, 201] on span "(14)" at bounding box center [454, 202] width 11 height 7
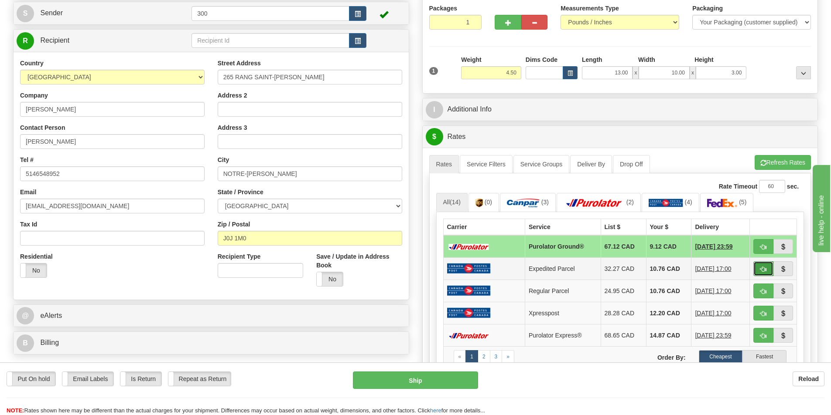
click at [761, 270] on span "button" at bounding box center [763, 270] width 6 height 6
type input "DOM.EP"
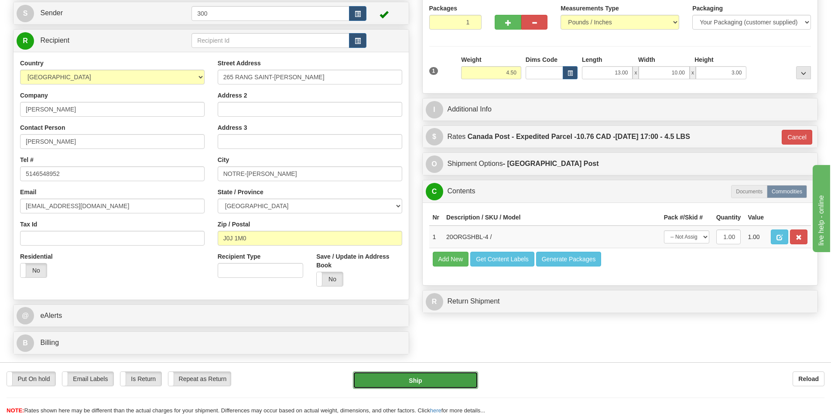
click at [432, 381] on button "Ship" at bounding box center [415, 380] width 125 height 17
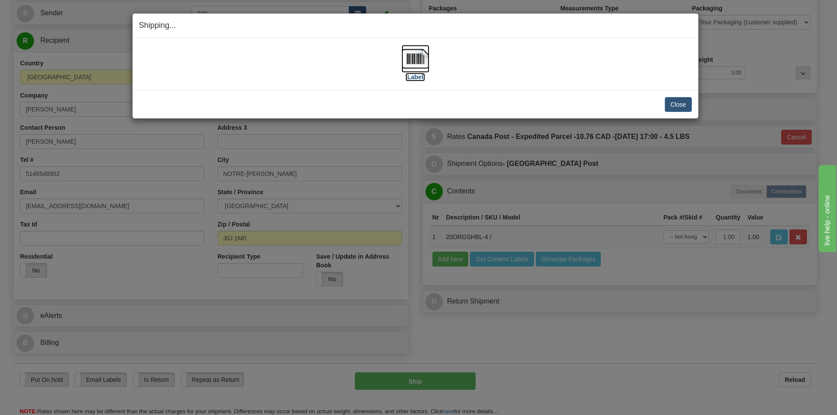
click at [419, 81] on label "[Label]" at bounding box center [415, 77] width 20 height 9
click at [677, 104] on button "Close" at bounding box center [678, 104] width 27 height 15
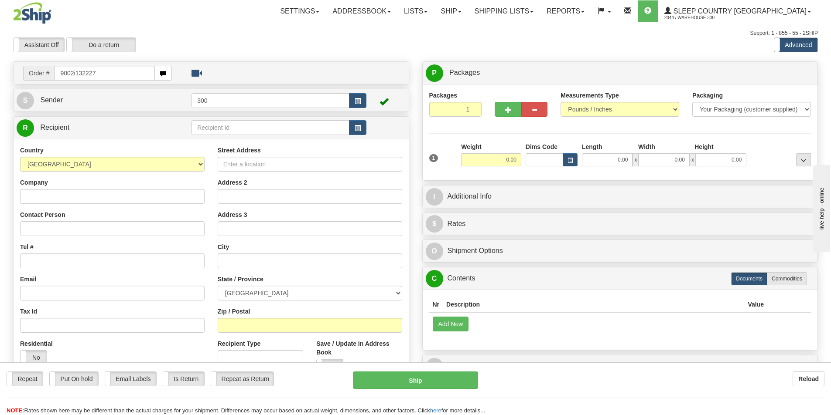
type input "9002i132227"
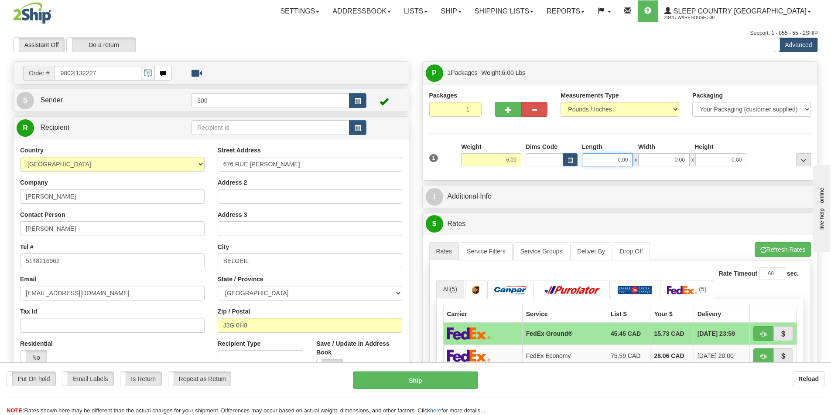
click at [610, 156] on input "0.00" at bounding box center [607, 159] width 51 height 13
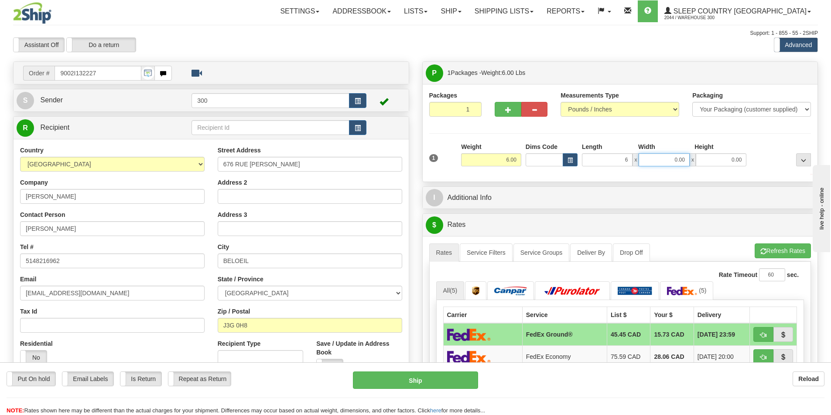
type input "6.00"
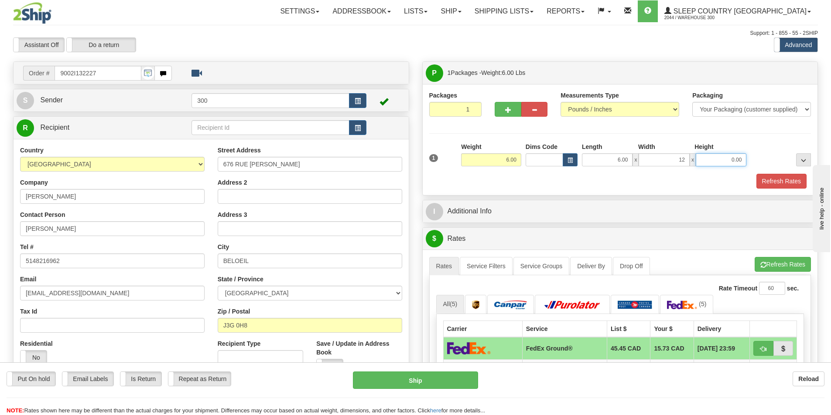
type input "12.00"
type input "16.00"
click at [788, 177] on button "Refresh Rates" at bounding box center [781, 181] width 50 height 15
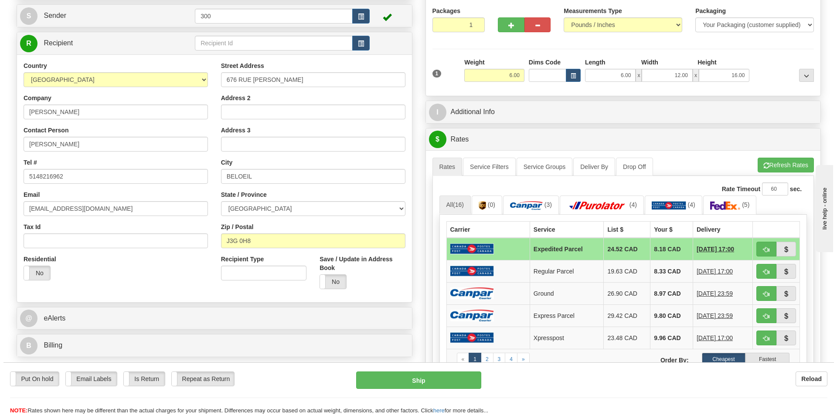
scroll to position [87, 0]
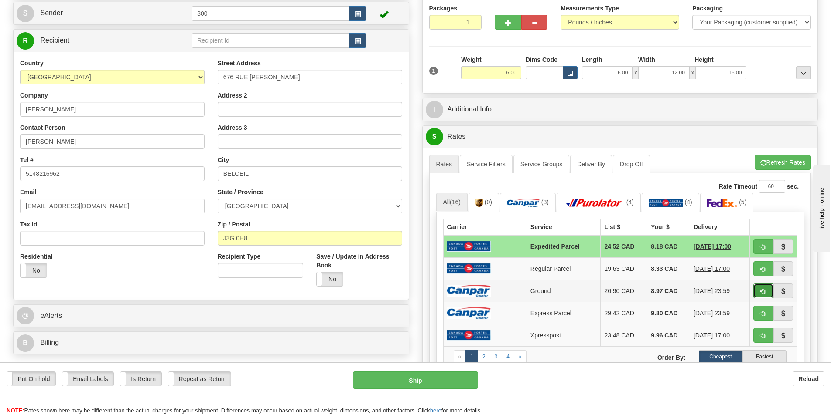
click at [760, 292] on span "button" at bounding box center [763, 292] width 6 height 6
type input "1"
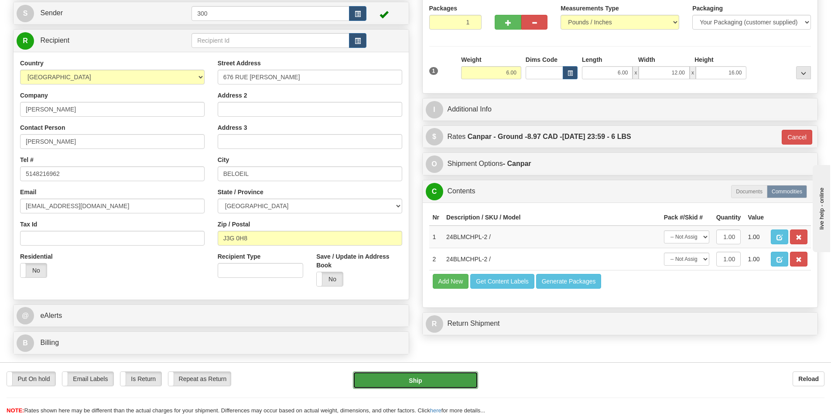
click at [441, 380] on button "Ship" at bounding box center [415, 380] width 125 height 17
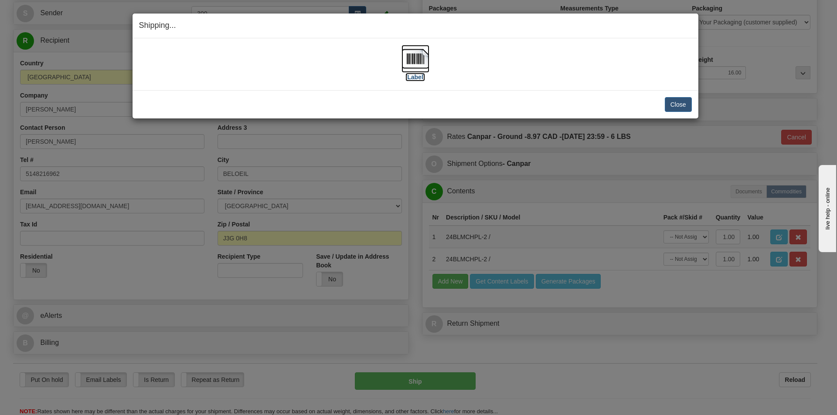
click at [417, 60] on img at bounding box center [416, 59] width 28 height 28
click at [685, 106] on button "Close" at bounding box center [678, 104] width 27 height 15
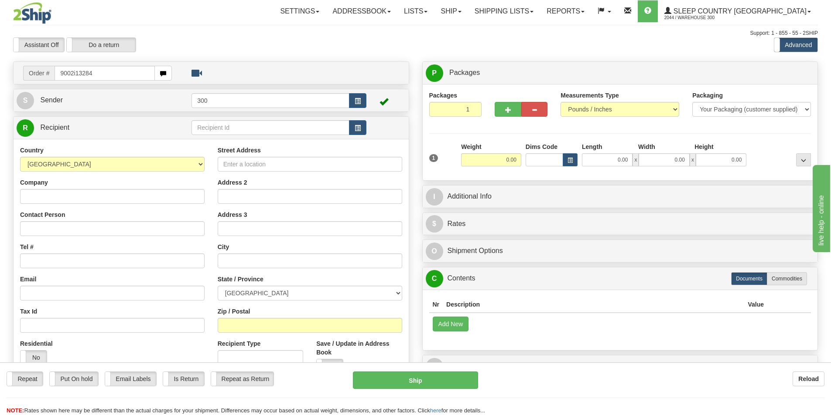
type input "9002i132842"
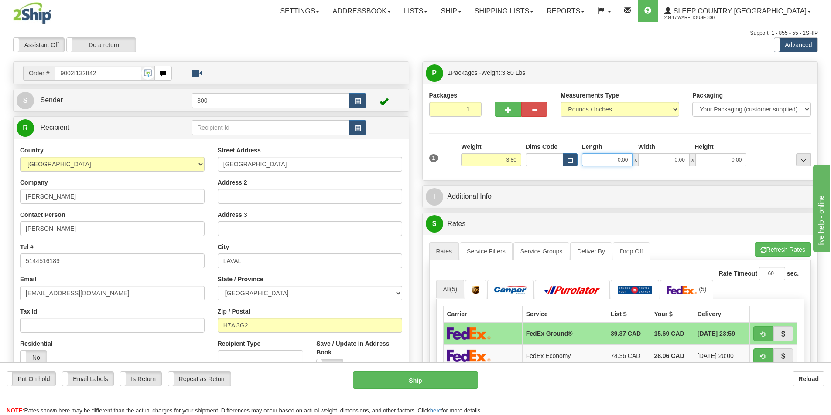
click at [619, 156] on input "0.00" at bounding box center [607, 159] width 51 height 13
type input "15.00"
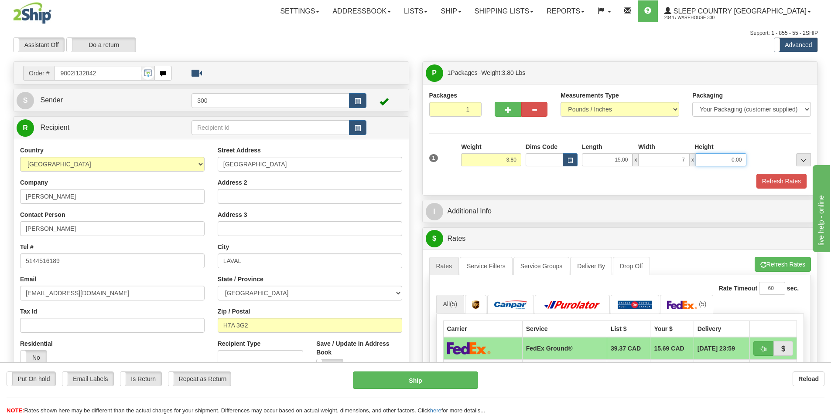
type input "7.00"
click at [771, 189] on div "Packages 1 1 Measurements Type" at bounding box center [619, 139] width 395 height 111
click at [775, 186] on button "Refresh Rates" at bounding box center [781, 181] width 50 height 15
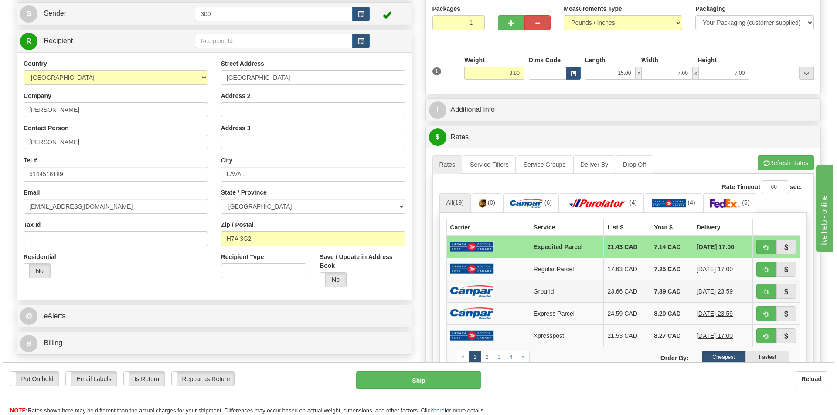
scroll to position [87, 0]
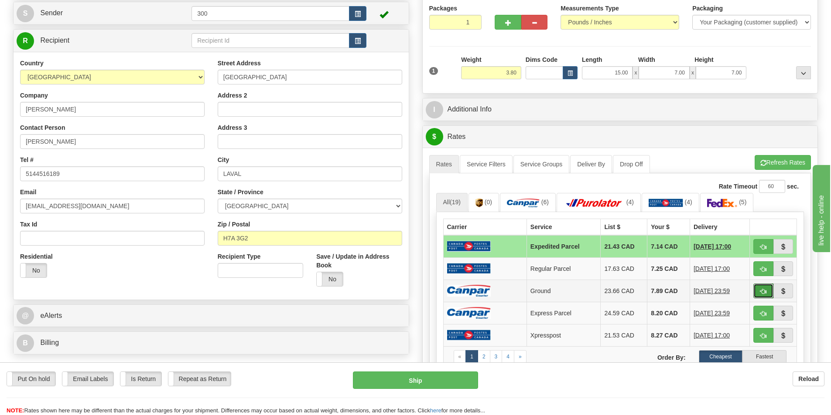
drag, startPoint x: 759, startPoint y: 295, endPoint x: 736, endPoint y: 300, distance: 23.9
click at [759, 295] on button "button" at bounding box center [763, 291] width 20 height 15
type input "1"
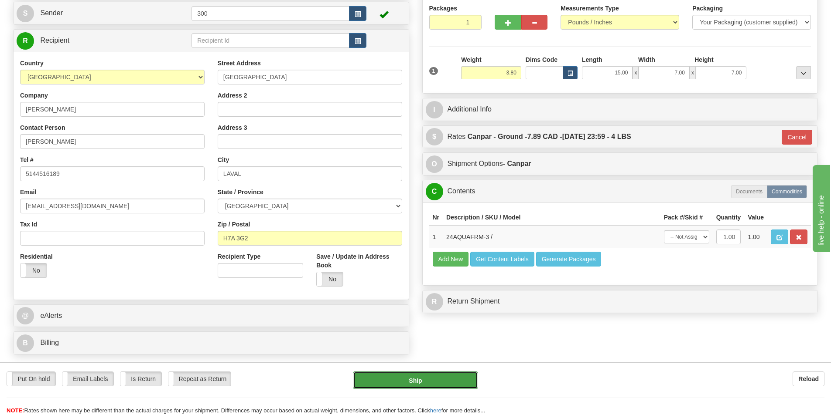
click at [436, 385] on button "Ship" at bounding box center [415, 380] width 125 height 17
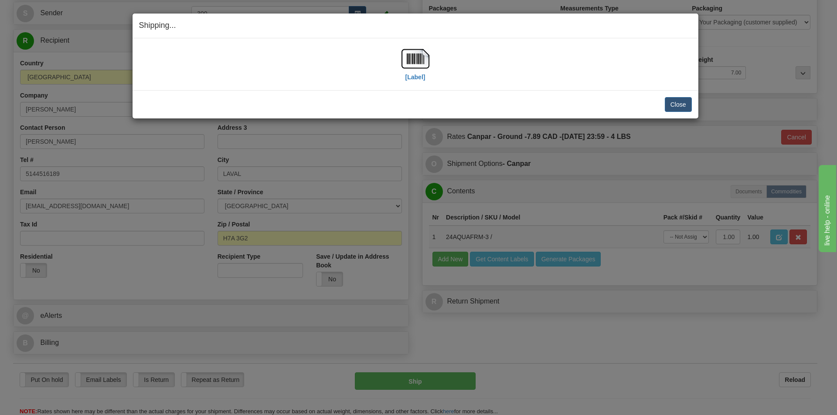
click at [385, 65] on div "[Label]" at bounding box center [415, 64] width 553 height 39
click at [422, 68] on img at bounding box center [416, 59] width 28 height 28
click at [402, 54] on link "[Label]" at bounding box center [416, 67] width 28 height 26
click at [674, 101] on button "Close" at bounding box center [678, 104] width 27 height 15
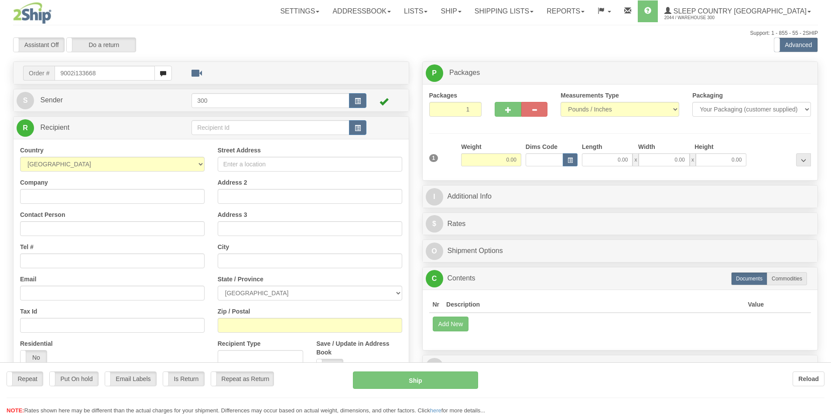
type input "9002i133668"
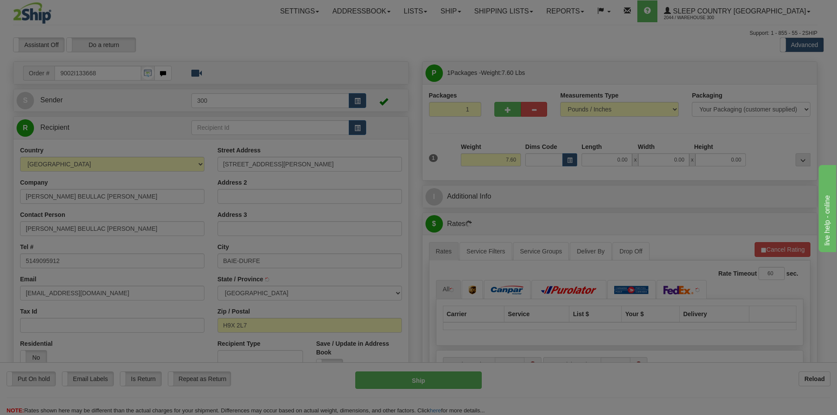
type input "BAIE-D'URFE"
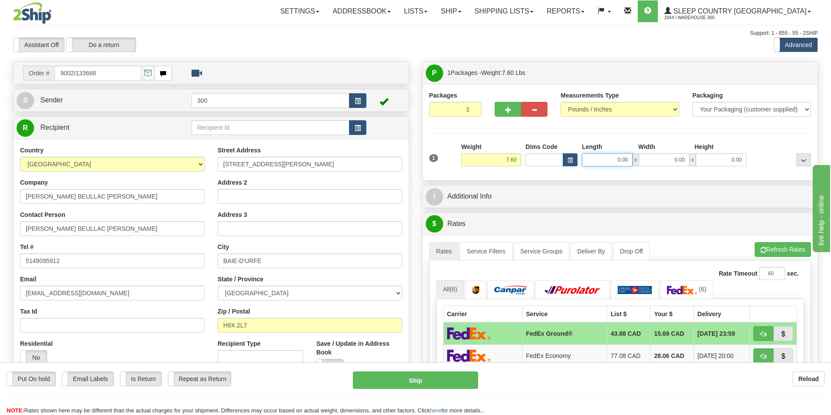
click at [606, 158] on input "0.00" at bounding box center [607, 159] width 51 height 13
type input "15.00"
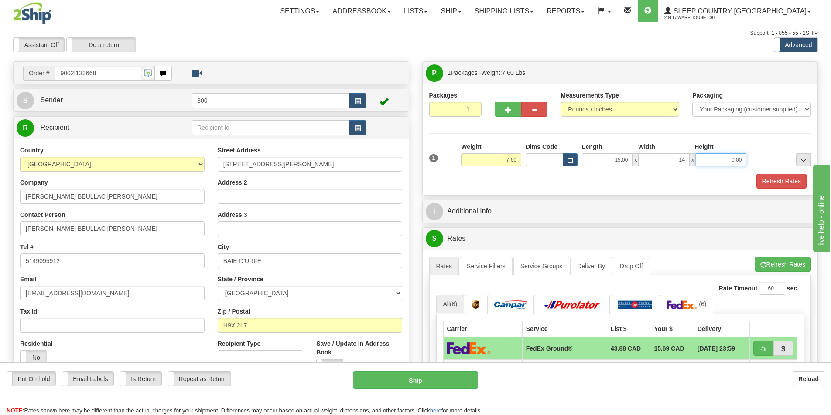
type input "14.00"
type input "7.00"
click at [771, 183] on button "Refresh Rates" at bounding box center [781, 181] width 50 height 15
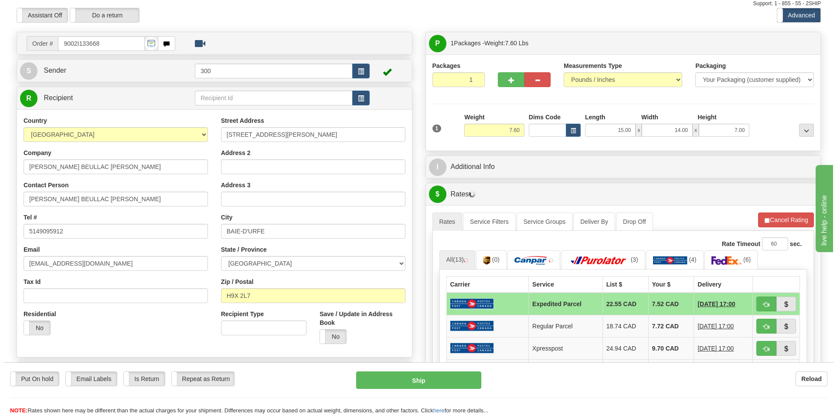
scroll to position [87, 0]
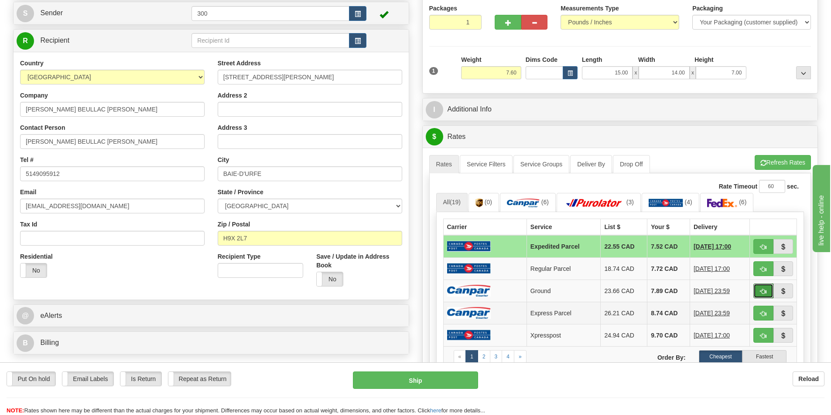
drag, startPoint x: 757, startPoint y: 294, endPoint x: 526, endPoint y: 307, distance: 231.4
click at [758, 294] on button "button" at bounding box center [763, 291] width 20 height 15
type input "1"
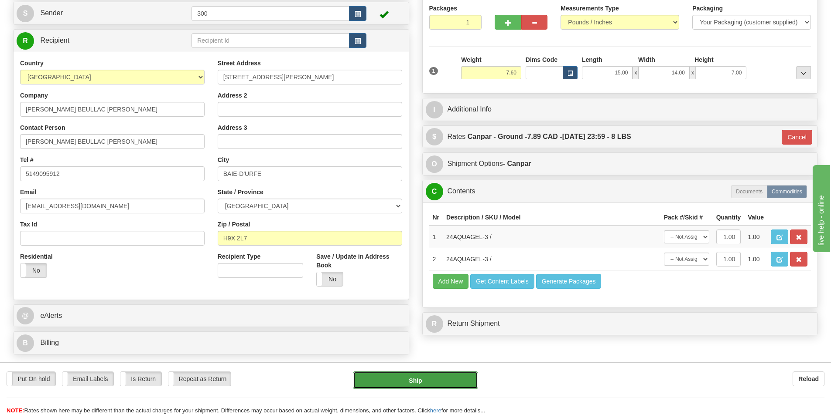
click at [380, 379] on button "Ship" at bounding box center [415, 380] width 125 height 17
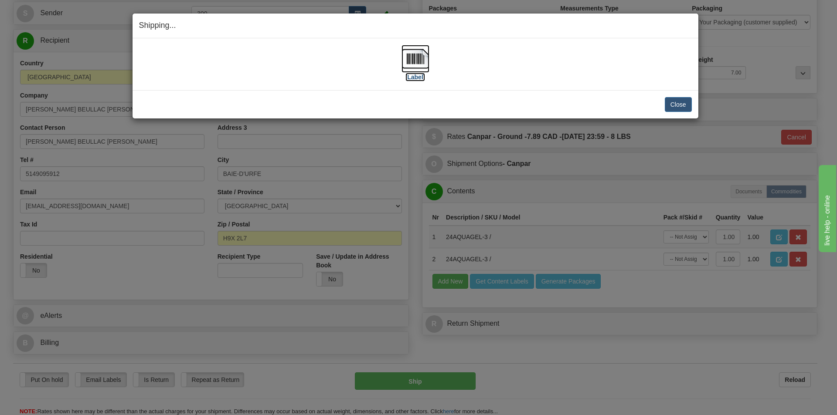
click at [420, 63] on img at bounding box center [416, 59] width 28 height 28
click at [684, 104] on button "Close" at bounding box center [678, 104] width 27 height 15
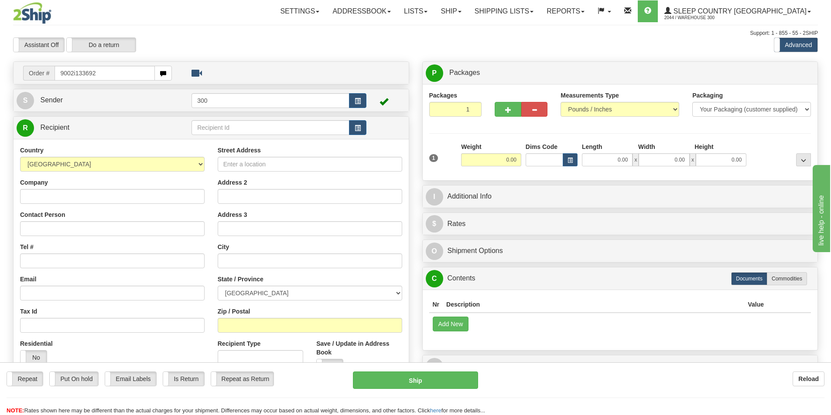
type input "9002i133692"
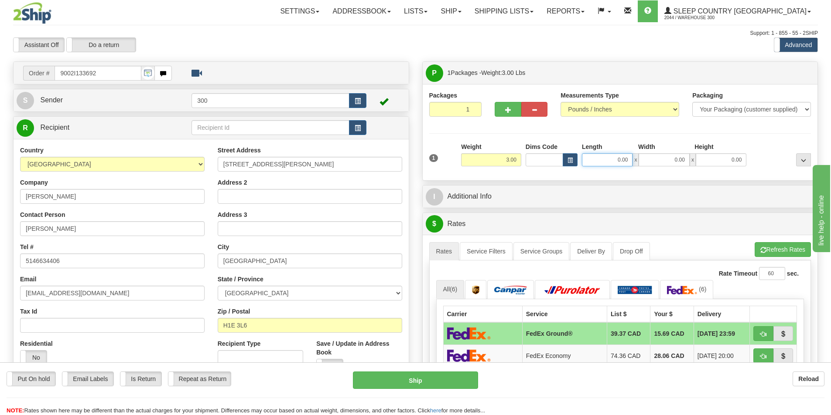
click at [617, 162] on input "0.00" at bounding box center [607, 159] width 51 height 13
type input "11.00"
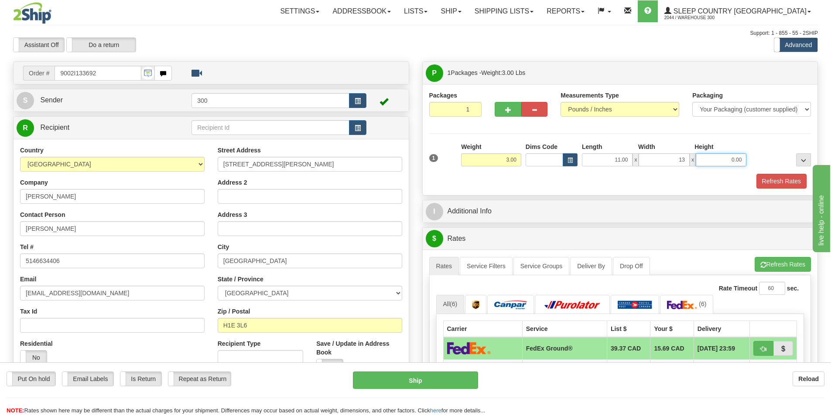
type input "13.00"
type input "3.00"
click at [783, 187] on button "Refresh Rates" at bounding box center [781, 181] width 50 height 15
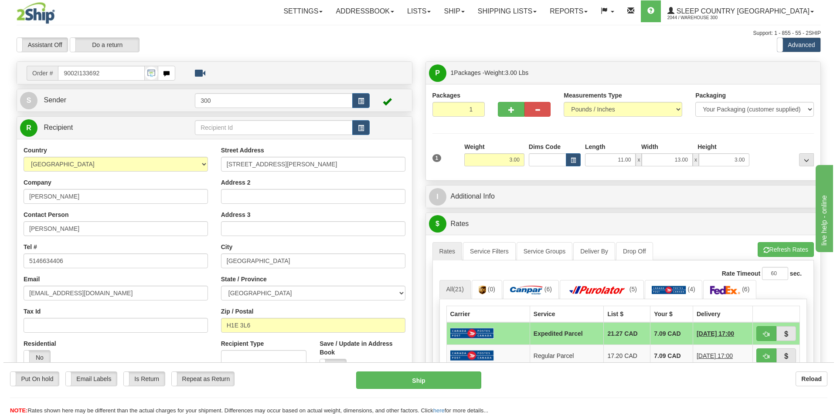
scroll to position [44, 0]
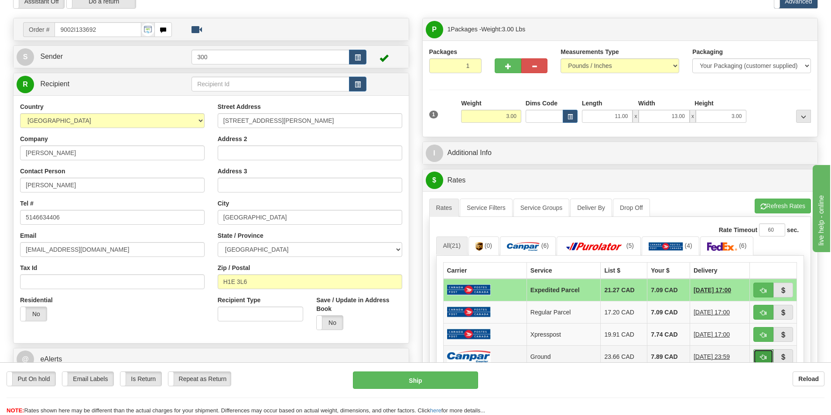
click at [759, 360] on button "button" at bounding box center [763, 357] width 20 height 15
type input "1"
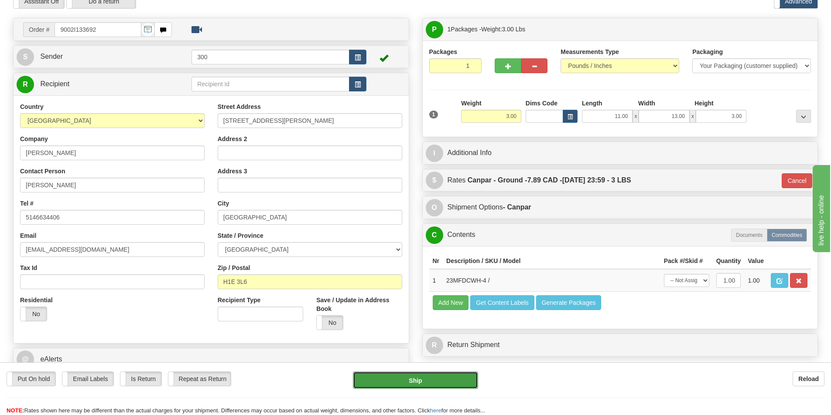
click at [408, 382] on button "Ship" at bounding box center [415, 380] width 125 height 17
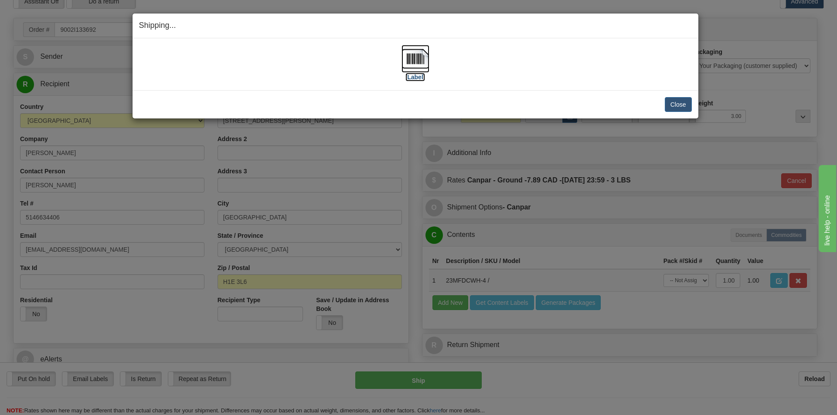
click at [419, 64] on img at bounding box center [416, 59] width 28 height 28
click at [685, 106] on button "Close" at bounding box center [678, 104] width 27 height 15
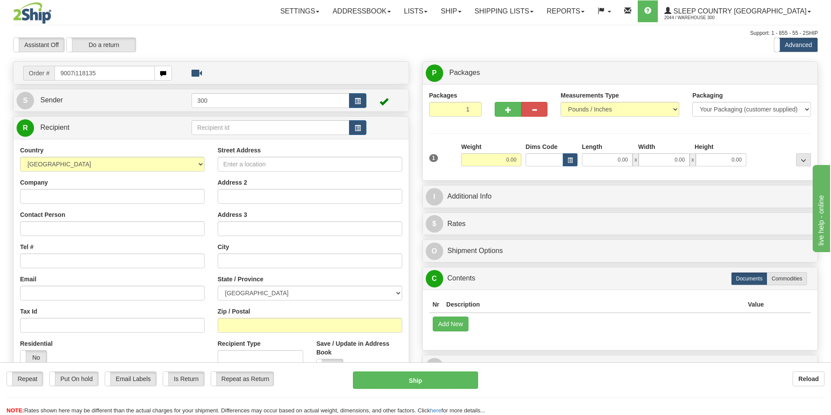
type input "9007i118135"
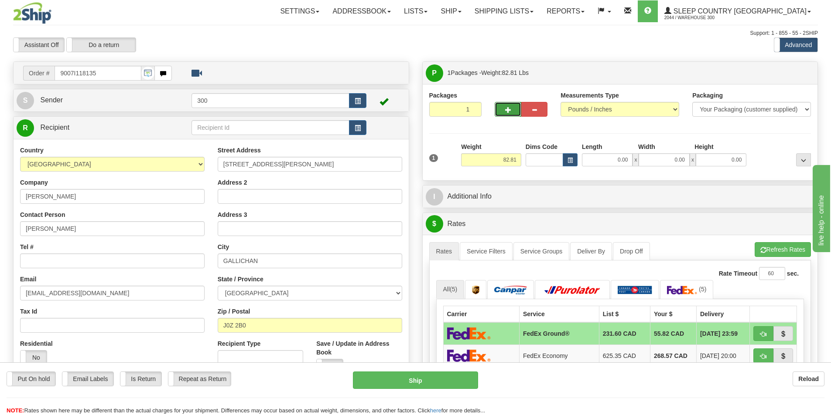
click at [510, 110] on span "button" at bounding box center [508, 110] width 6 height 6
type input "2"
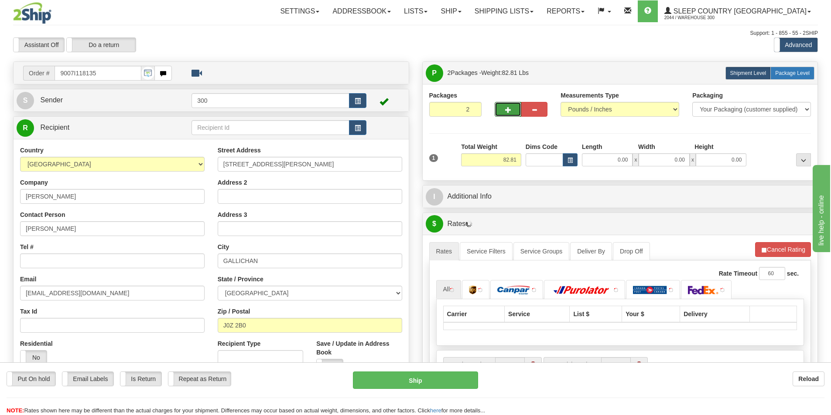
click at [792, 71] on span "Package Level" at bounding box center [792, 73] width 34 height 6
radio input "true"
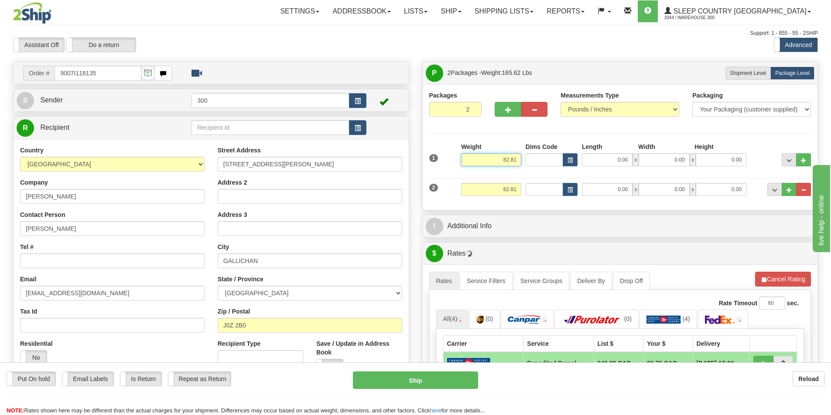
drag, startPoint x: 498, startPoint y: 157, endPoint x: 627, endPoint y: 158, distance: 129.0
click at [627, 158] on div "1 Weight 82.81 Dims Code x x" at bounding box center [620, 158] width 386 height 31
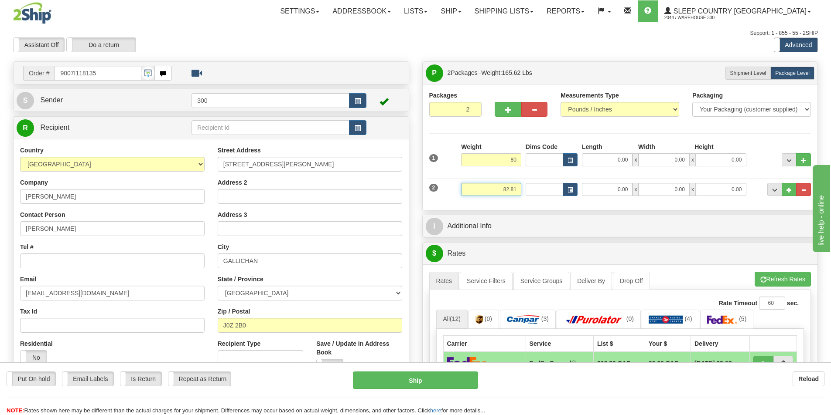
click at [519, 184] on input "82.81" at bounding box center [491, 189] width 60 height 13
type input "80.00"
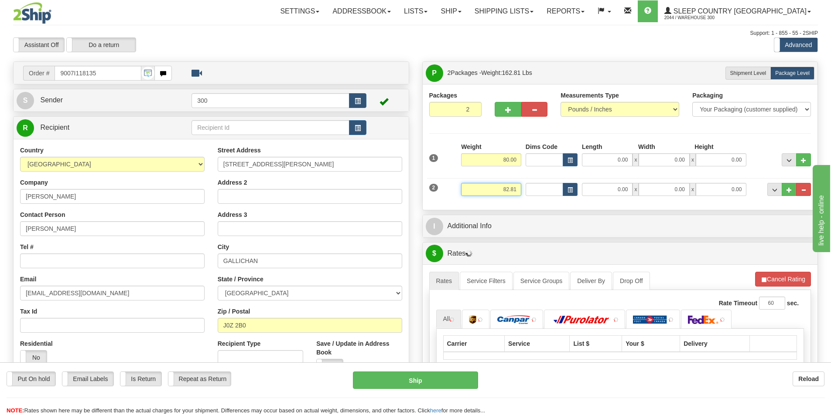
click at [519, 184] on input "82.81" at bounding box center [491, 189] width 60 height 13
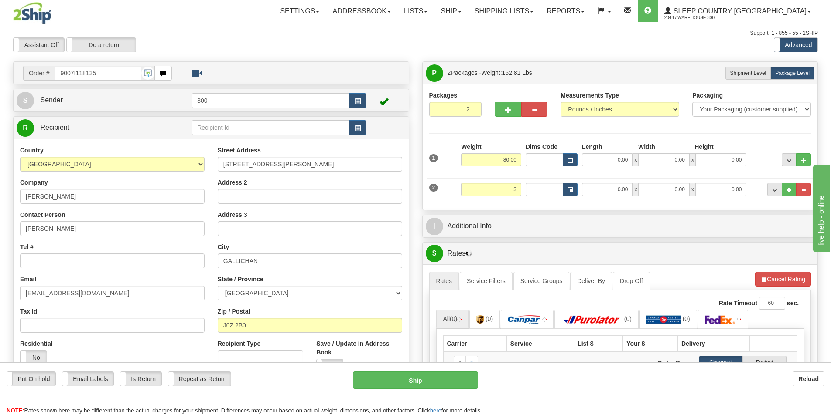
type input "3.00"
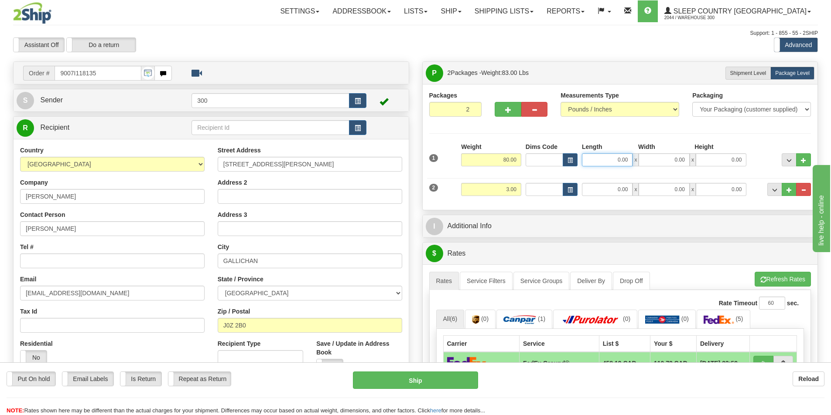
click at [610, 160] on input "0.00" at bounding box center [607, 159] width 51 height 13
type input "21.00"
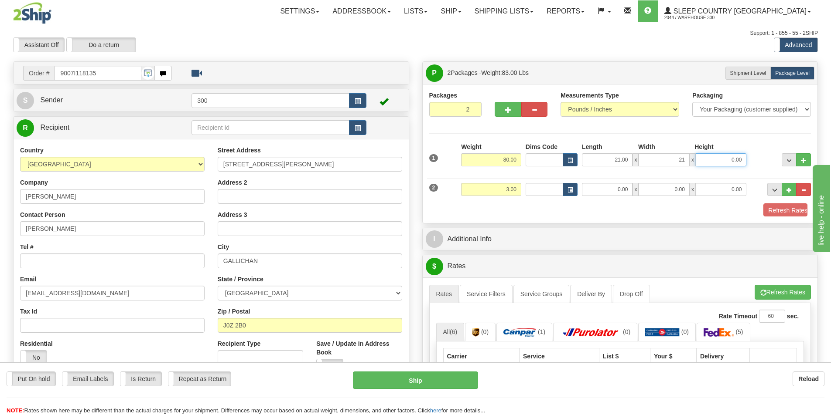
type input "21.00"
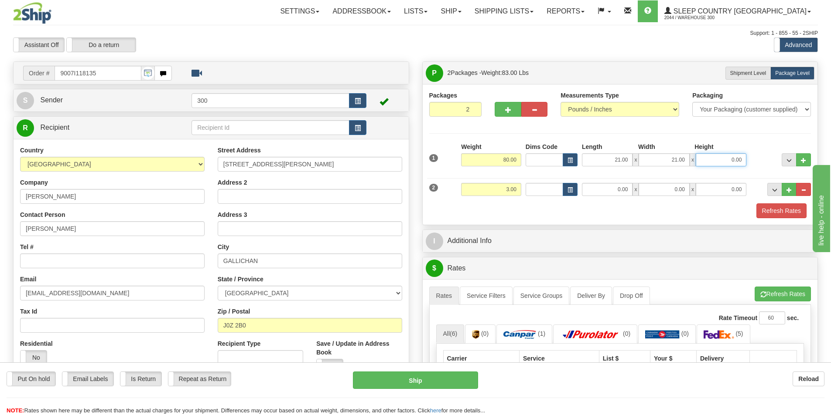
type input "5"
type input "42.00"
click at [609, 193] on input "0.00" at bounding box center [607, 189] width 51 height 13
type input "8.00"
type input "11.00"
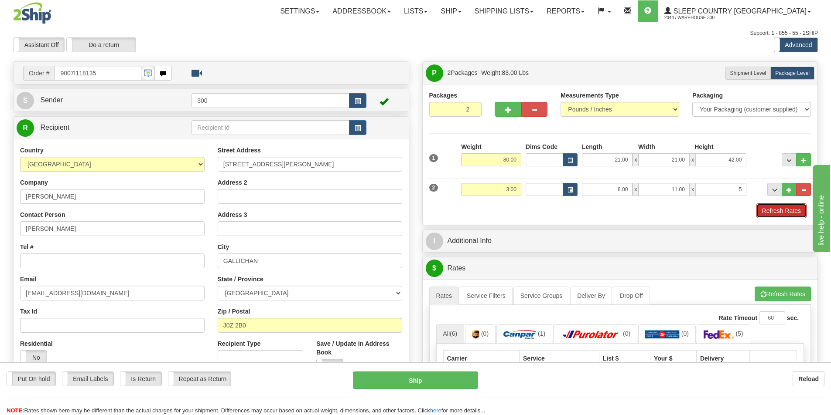
type input "5.00"
click at [782, 216] on button "Refresh Rates" at bounding box center [781, 211] width 50 height 15
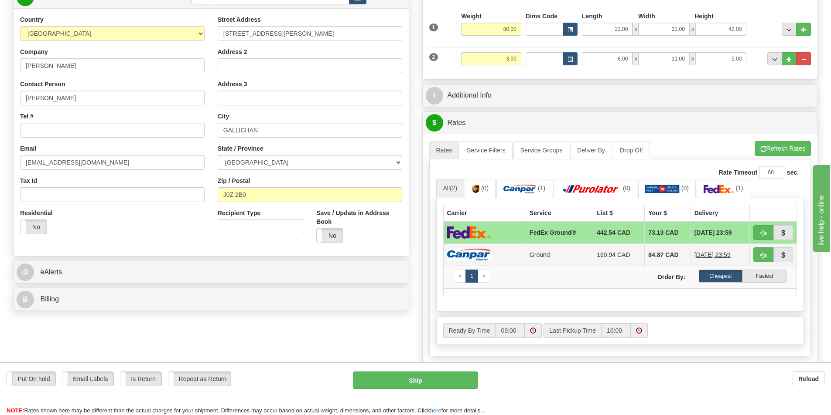
scroll to position [87, 0]
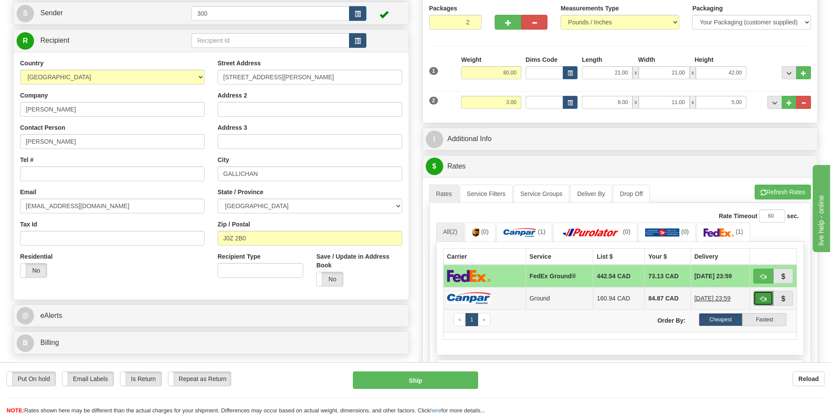
click at [764, 300] on span "button" at bounding box center [763, 299] width 6 height 6
type input "1"
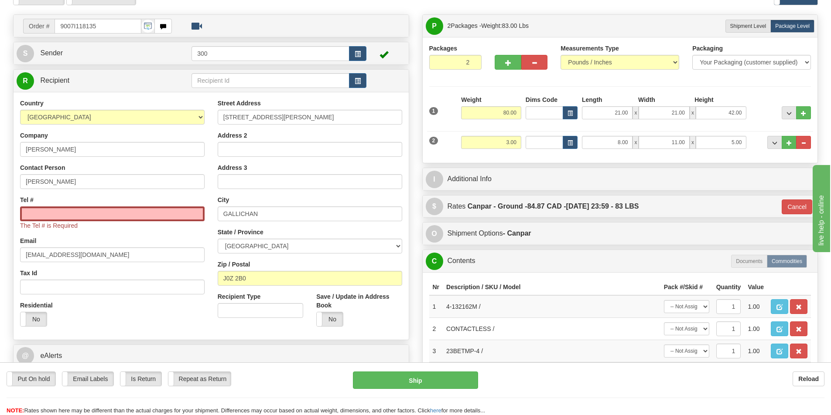
scroll to position [0, 0]
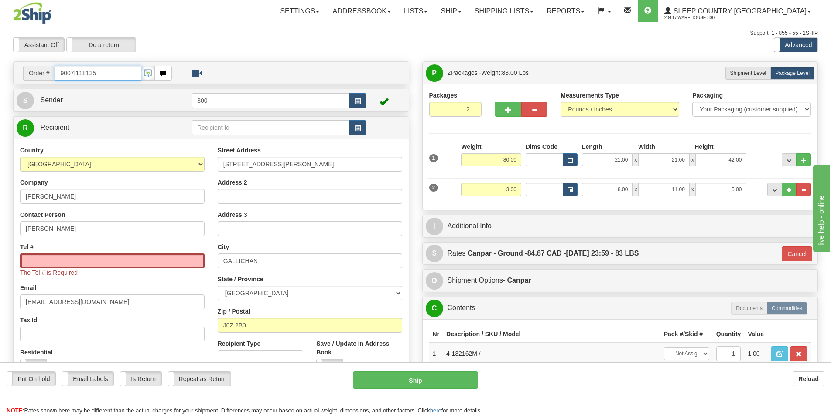
drag, startPoint x: 112, startPoint y: 71, endPoint x: 53, endPoint y: 71, distance: 58.4
click at [53, 71] on div "Order # 9007I118135" at bounding box center [97, 73] width 149 height 15
click at [113, 255] on input "Tel #" at bounding box center [112, 261] width 184 height 15
paste input "819 333-7109"
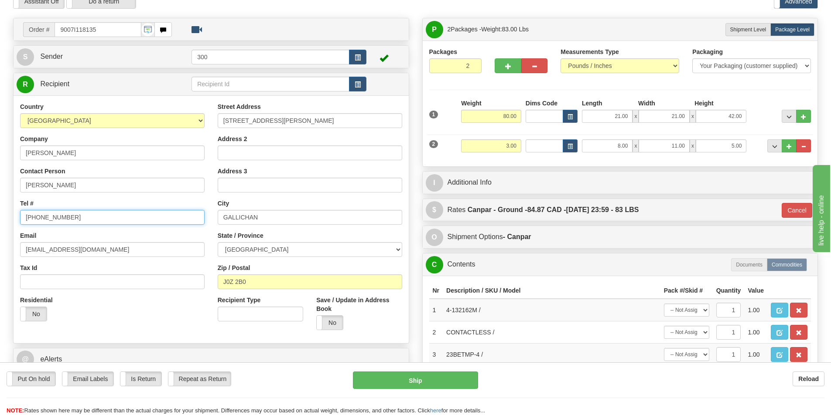
type input "819 333-7109"
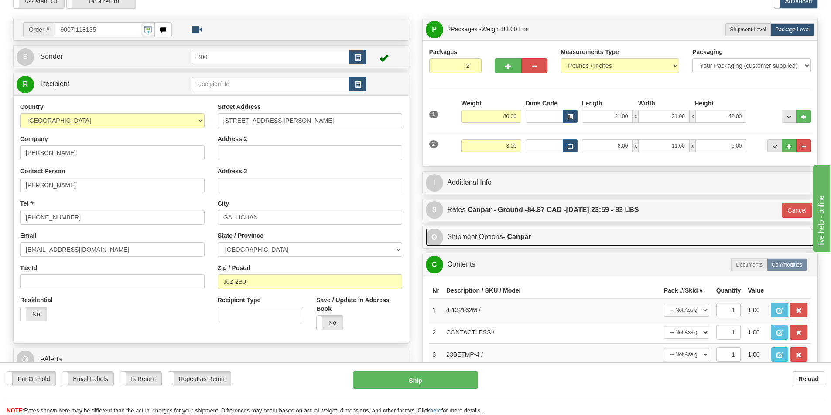
click at [541, 235] on link "O Shipment Options - Canpar" at bounding box center [619, 237] width 389 height 18
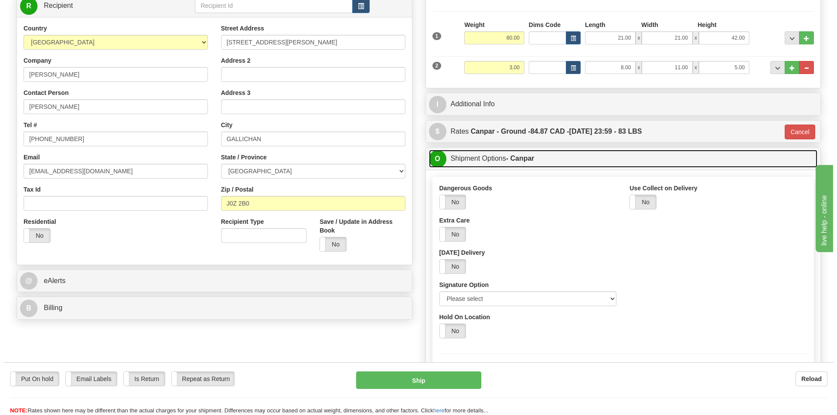
scroll to position [131, 0]
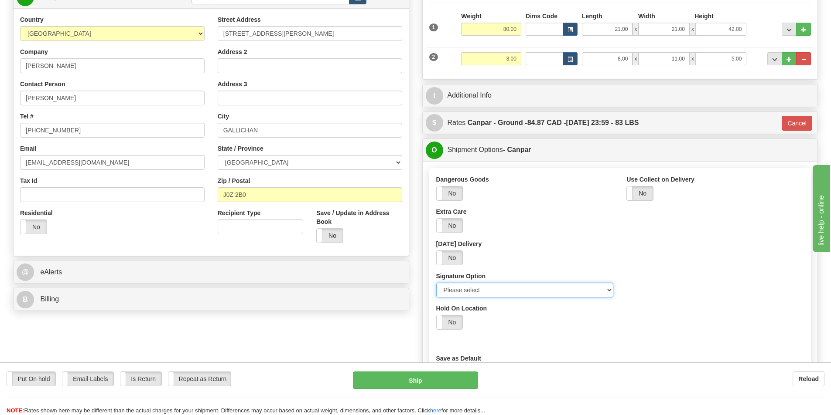
drag, startPoint x: 507, startPoint y: 289, endPoint x: 504, endPoint y: 296, distance: 6.6
click at [507, 289] on select "Please select No Signature Required Signature Required Adult Signature" at bounding box center [524, 290] width 177 height 15
select select "2"
click at [436, 283] on select "Please select No Signature Required Signature Required Adult Signature" at bounding box center [524, 290] width 177 height 15
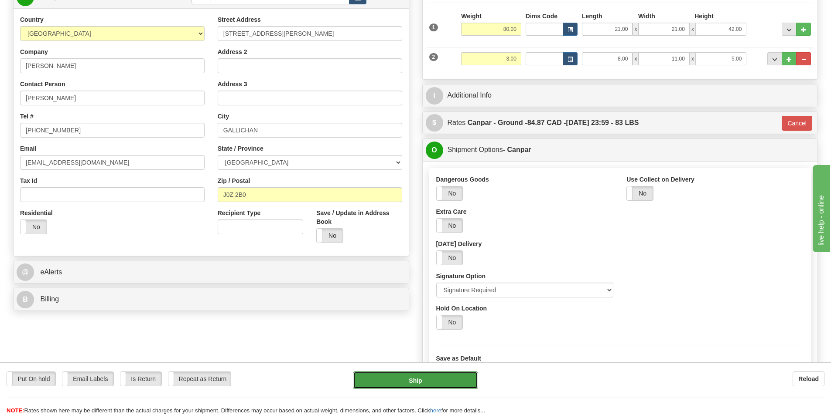
click at [460, 376] on button "Ship" at bounding box center [415, 380] width 125 height 17
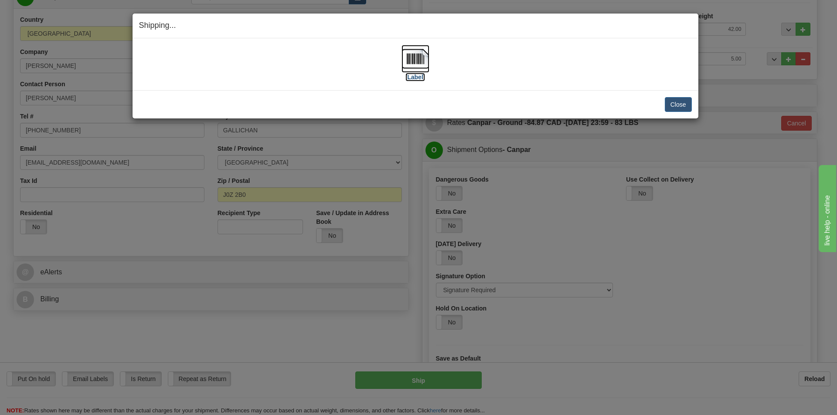
click at [424, 76] on label "[Label]" at bounding box center [415, 77] width 20 height 9
click at [677, 104] on button "Close" at bounding box center [678, 104] width 27 height 15
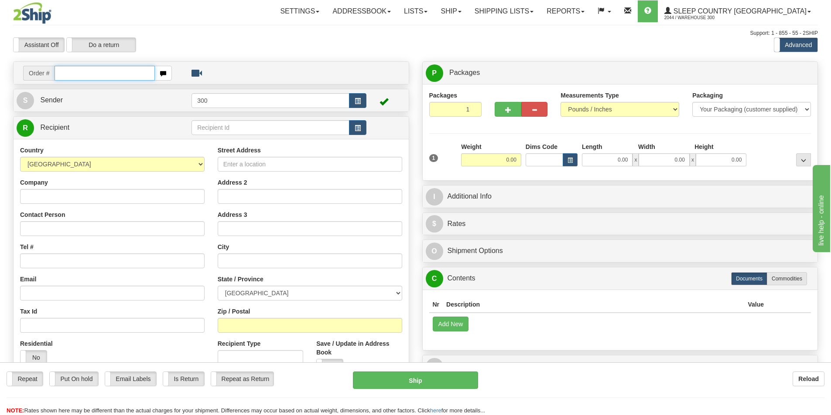
click at [104, 75] on input "text" at bounding box center [104, 73] width 100 height 15
type input "9008i120038"
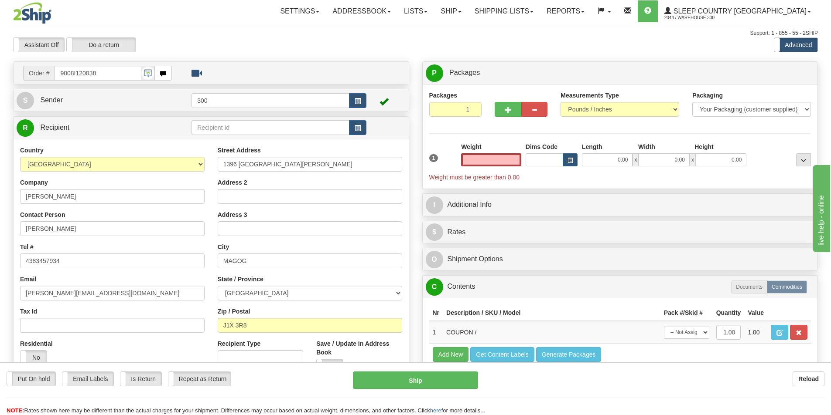
type input "0.00"
click at [44, 17] on img at bounding box center [32, 13] width 38 height 22
click at [532, 8] on link "Shipping lists" at bounding box center [504, 11] width 72 height 22
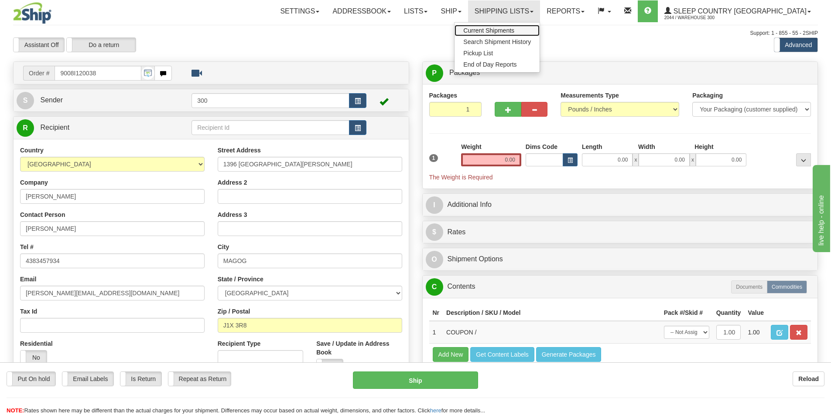
click at [514, 28] on span "Current Shipments" at bounding box center [488, 30] width 51 height 7
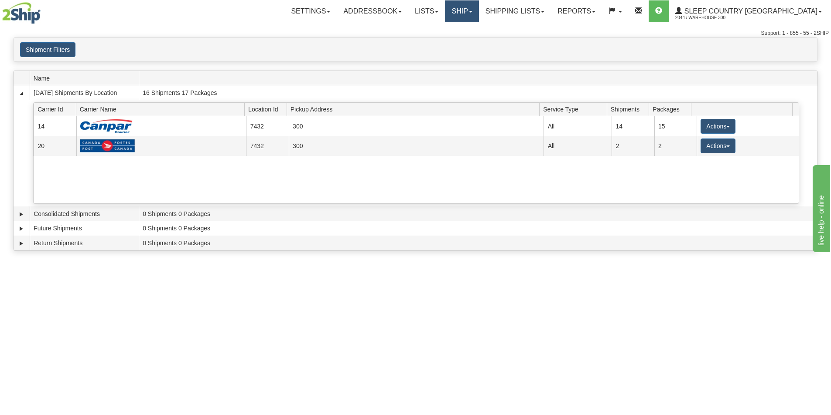
click at [478, 12] on link "Ship" at bounding box center [462, 11] width 34 height 22
click at [478, 30] on link "Ship Screen" at bounding box center [438, 30] width 79 height 11
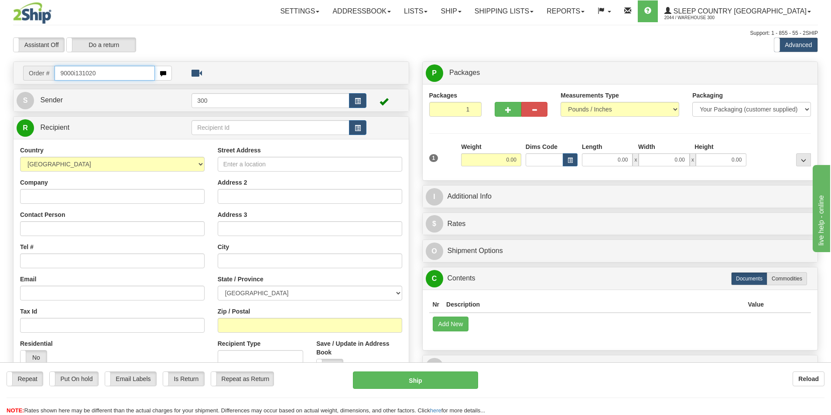
type input "9000i131020"
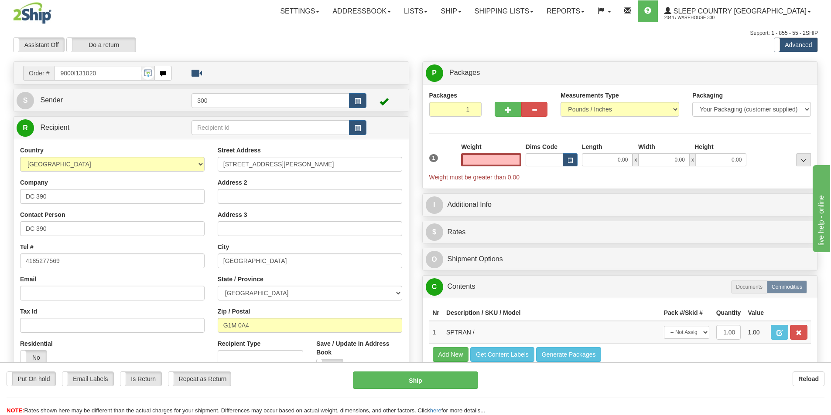
type input "0.00"
click at [498, 161] on input "0.00" at bounding box center [491, 159] width 60 height 13
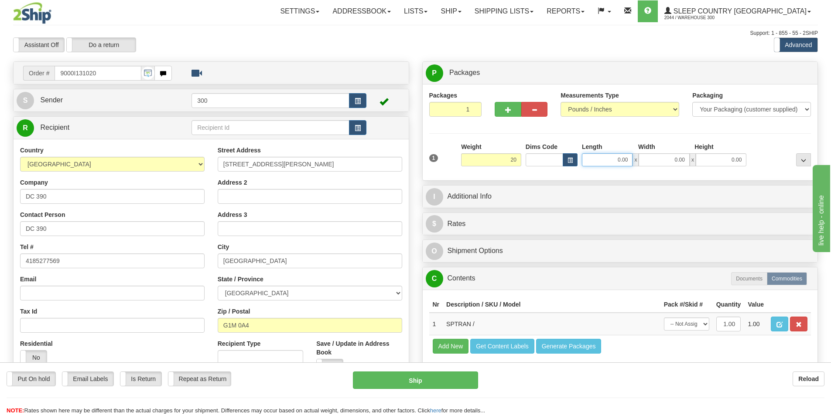
type input "20.00"
click at [600, 163] on input "0.00" at bounding box center [607, 159] width 51 height 13
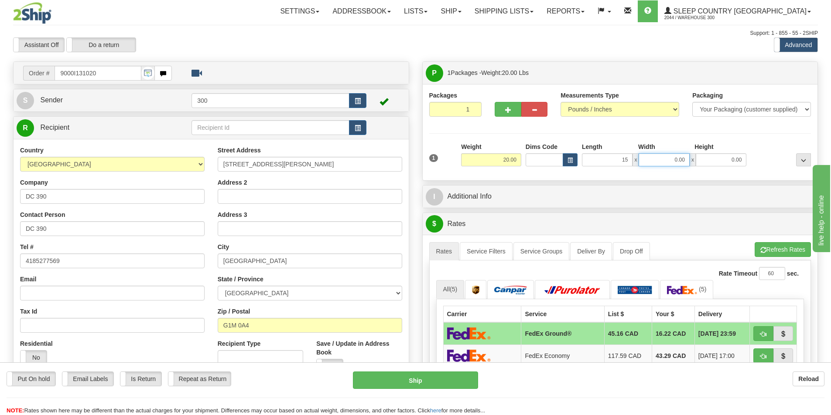
type input "15.00"
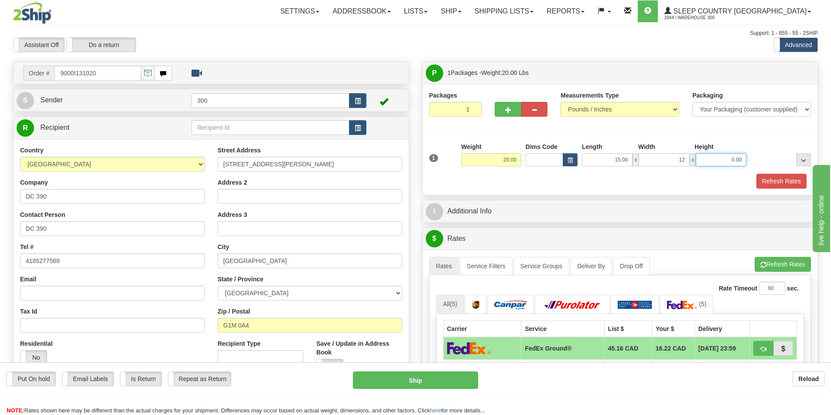
type input "12.00"
type input "9.00"
click at [785, 178] on button "Refresh Rates" at bounding box center [781, 181] width 50 height 15
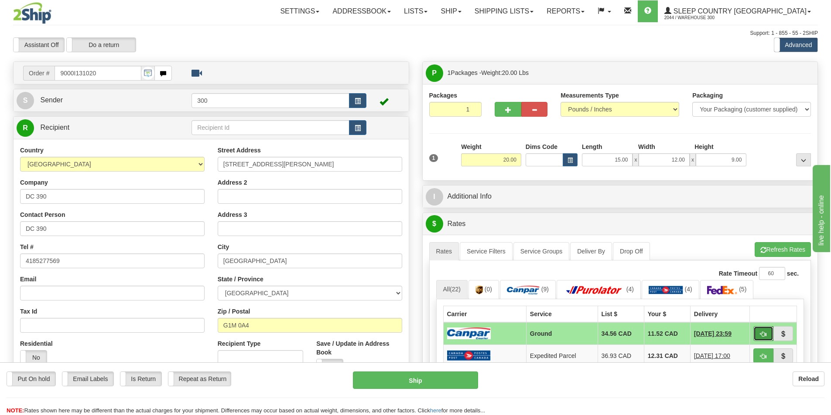
click at [759, 334] on button "button" at bounding box center [763, 334] width 20 height 15
type input "1"
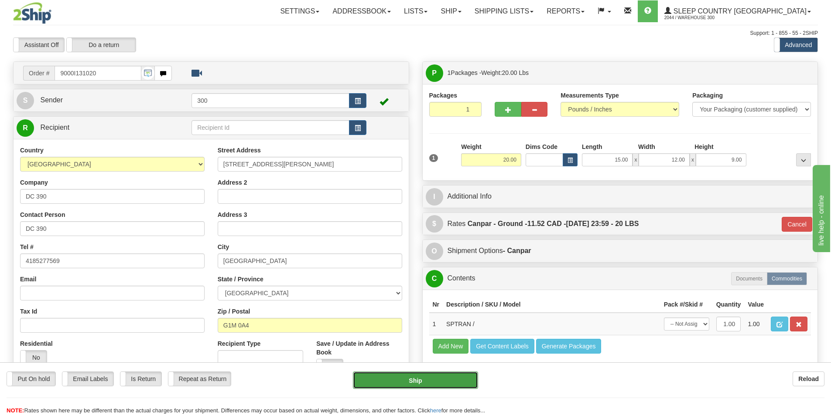
click at [446, 381] on button "Ship" at bounding box center [415, 380] width 125 height 17
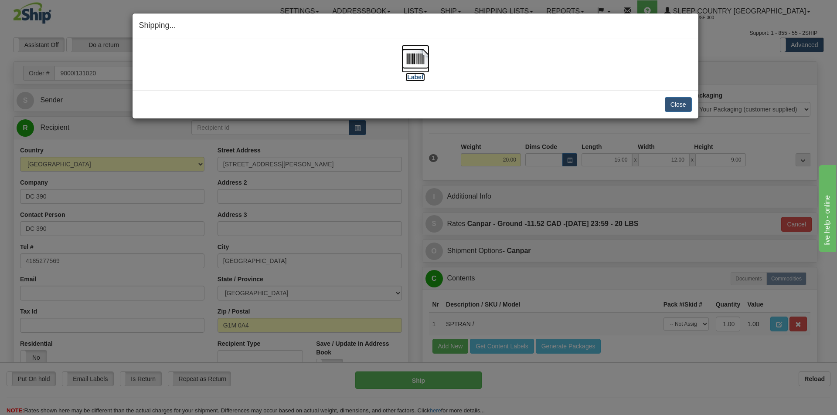
click at [413, 60] on img at bounding box center [416, 59] width 28 height 28
